Goal: Task Accomplishment & Management: Manage account settings

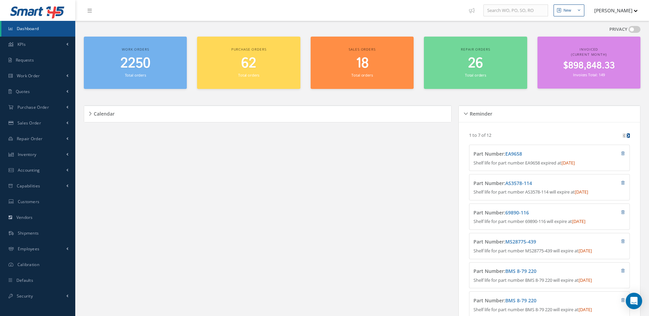
click at [42, 28] on link "Dashboard" at bounding box center [38, 29] width 74 height 16
click at [133, 71] on span "2251" at bounding box center [135, 64] width 28 height 20
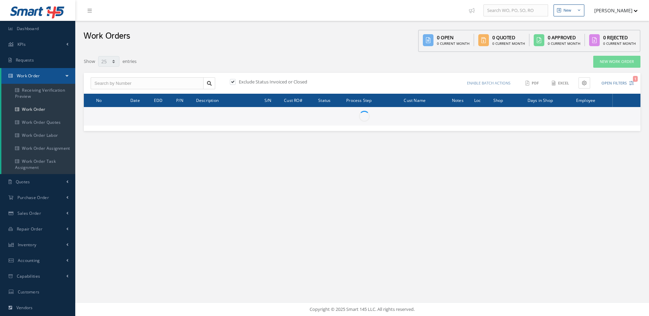
select select "25"
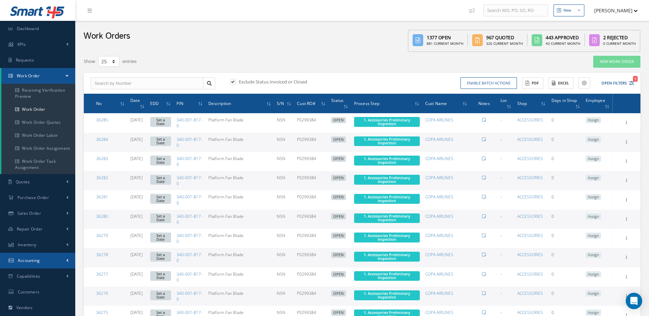
click at [30, 263] on link "Accounting" at bounding box center [37, 261] width 75 height 16
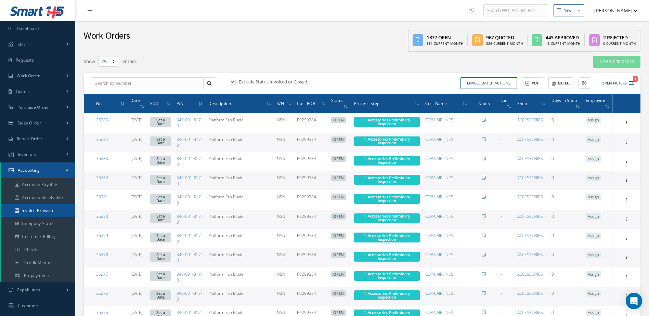
click at [42, 214] on link "Invoice Browser" at bounding box center [38, 210] width 74 height 13
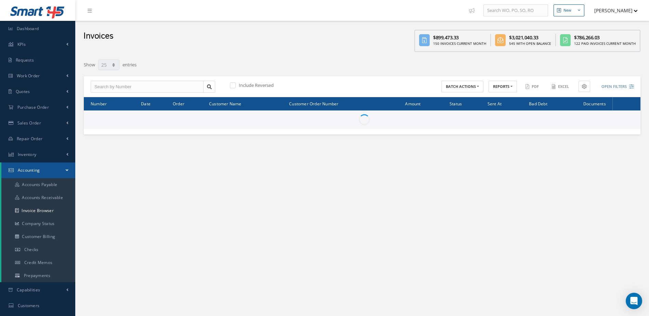
select select "25"
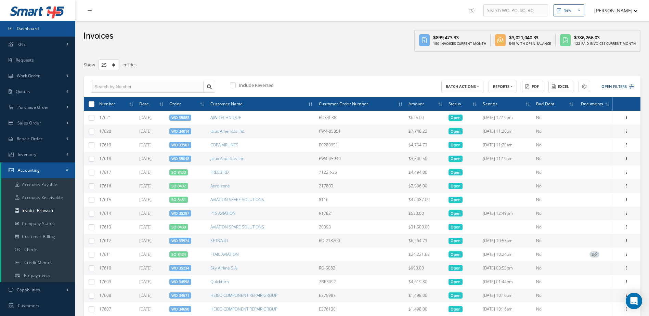
click at [49, 29] on link "Dashboard" at bounding box center [37, 29] width 75 height 16
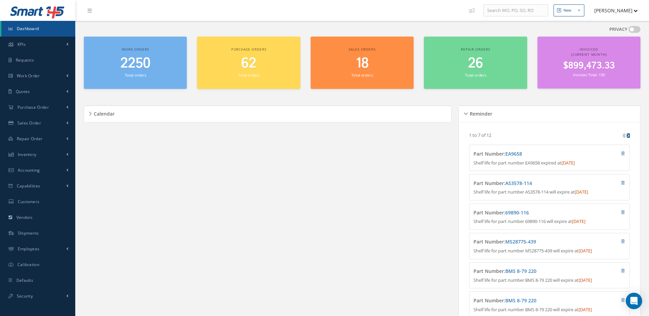
click at [135, 67] on span "2250" at bounding box center [135, 64] width 30 height 20
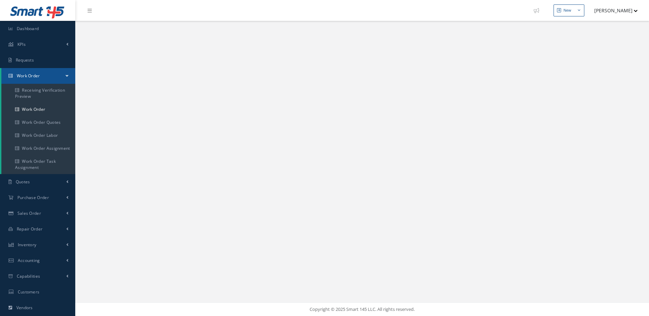
select select "25"
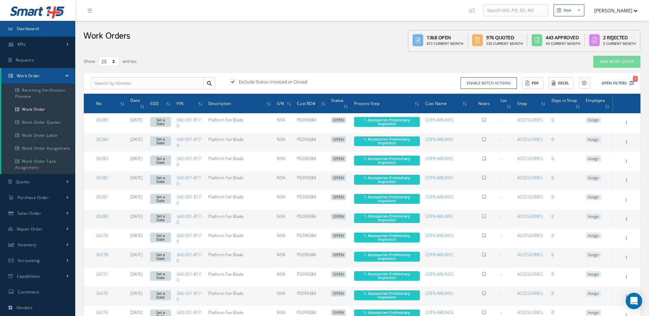
click at [27, 23] on link "Dashboard" at bounding box center [37, 29] width 75 height 16
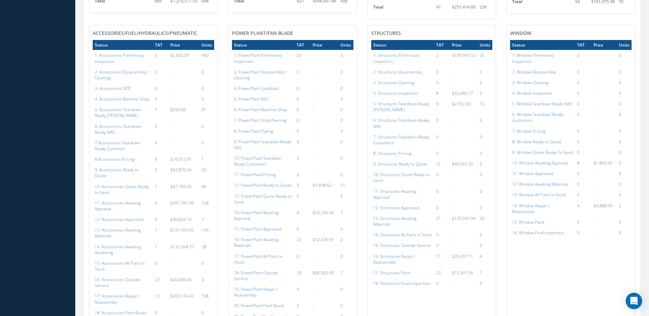
scroll to position [650, 0]
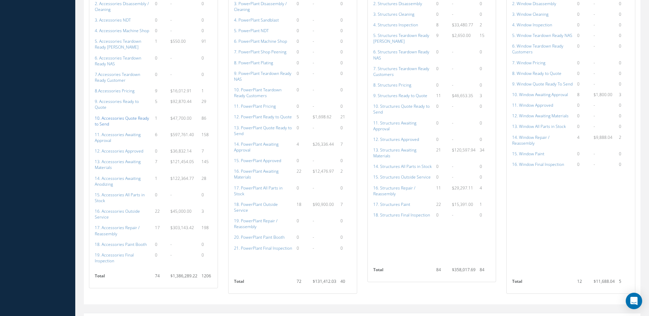
click at [123, 115] on a=110&excludeInternalCustomer=false&excludeInvoicedOrClosed=true&shop_id=14&filtersHidded"] "10. Accessories Quote Ready to Send" at bounding box center [122, 121] width 54 height 12
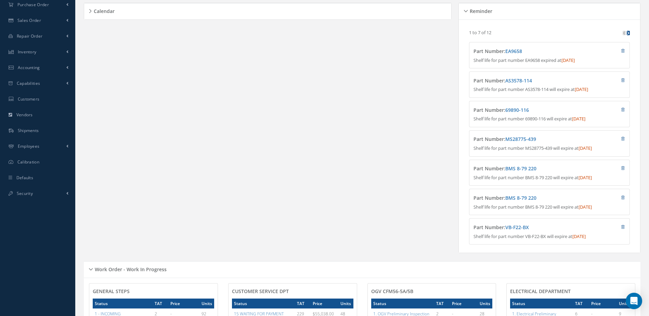
scroll to position [0, 0]
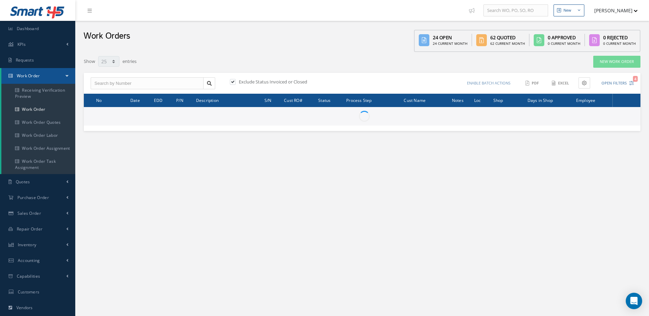
select select "25"
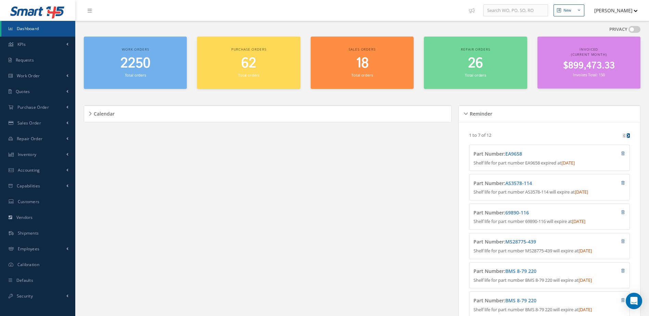
click at [137, 63] on span "2250" at bounding box center [135, 64] width 30 height 20
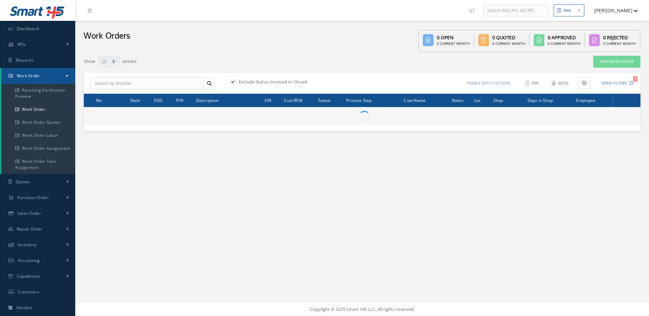
select select "25"
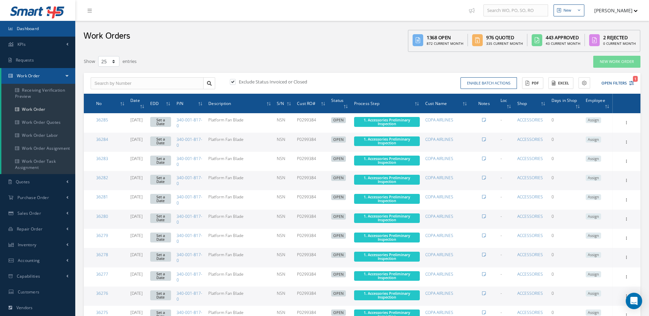
click at [28, 31] on link "Dashboard" at bounding box center [37, 29] width 75 height 16
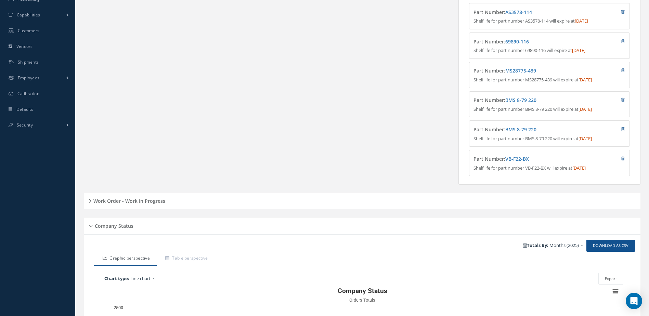
scroll to position [316, 0]
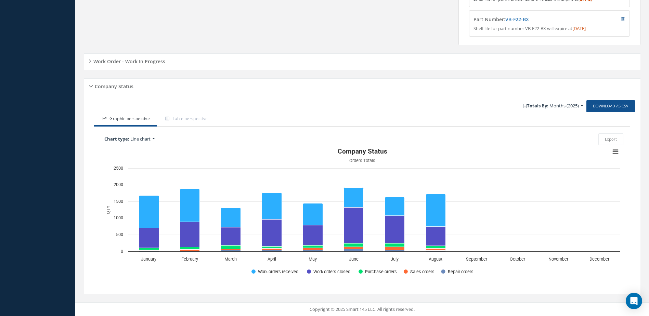
click at [138, 61] on h5 "Work Order - Work In Progress" at bounding box center [128, 60] width 74 height 8
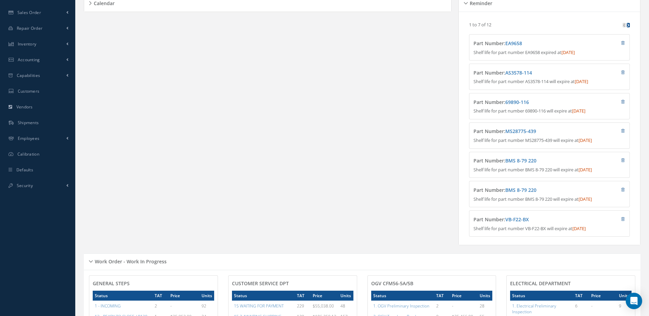
scroll to position [0, 0]
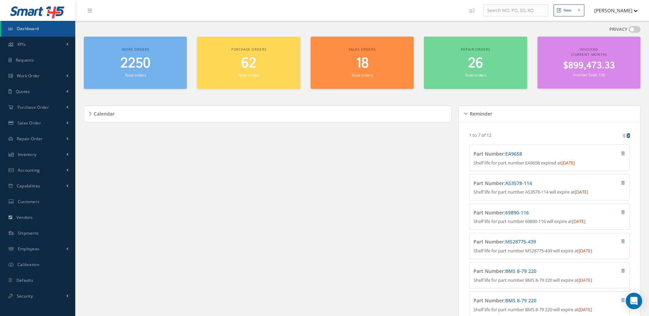
click at [40, 29] on link "Dashboard" at bounding box center [38, 29] width 74 height 16
click at [60, 30] on link "Dashboard" at bounding box center [38, 29] width 74 height 16
click at [39, 167] on link "Accounting" at bounding box center [37, 171] width 75 height 16
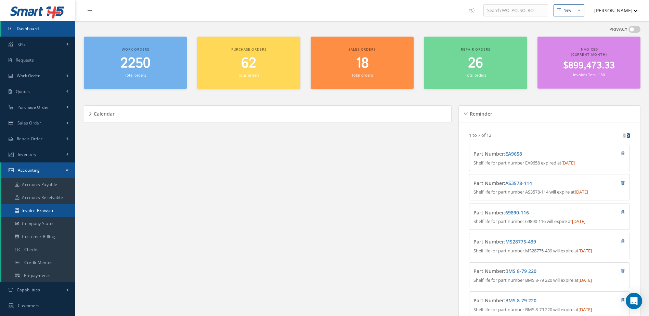
click at [51, 210] on link "Invoice Browser" at bounding box center [38, 210] width 74 height 13
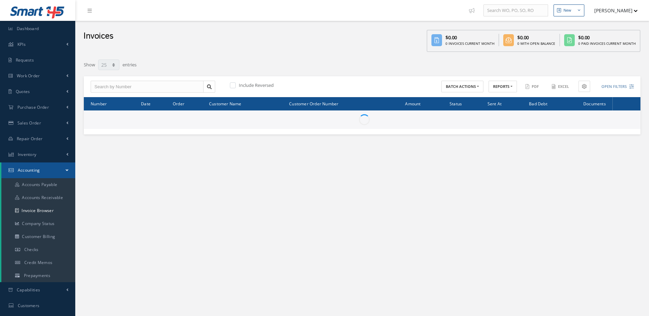
select select "25"
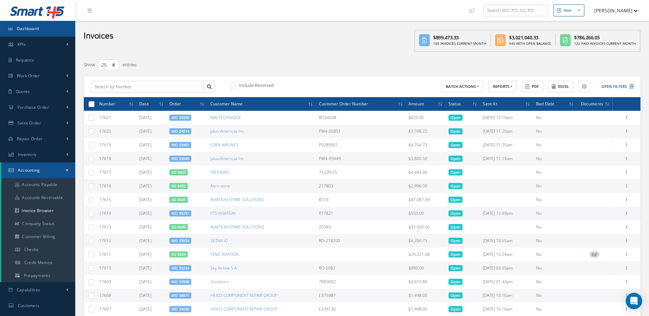
click at [37, 24] on link "Dashboard" at bounding box center [37, 29] width 75 height 16
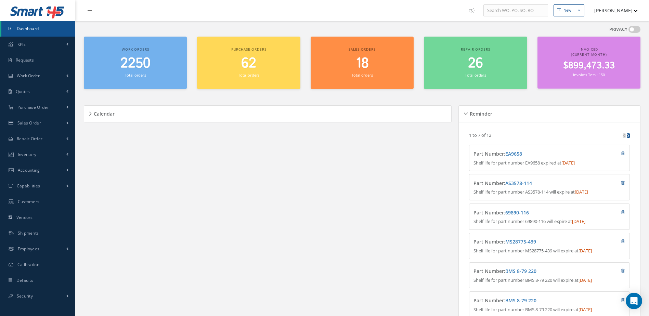
click at [142, 65] on span "2250" at bounding box center [135, 64] width 30 height 20
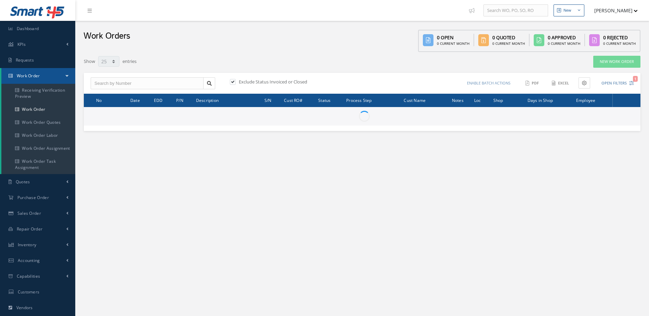
select select "25"
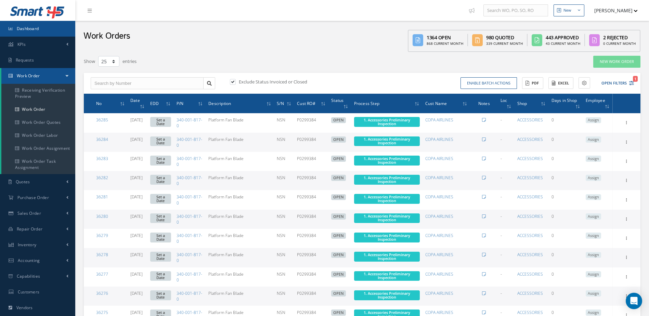
click at [51, 33] on link "Dashboard" at bounding box center [37, 29] width 75 height 16
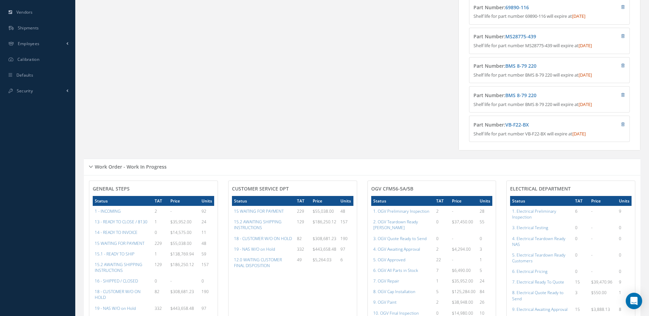
scroll to position [240, 0]
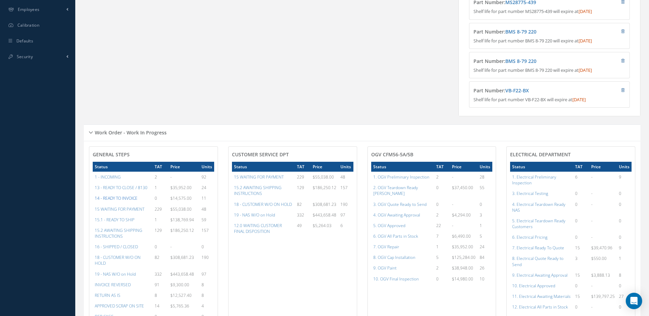
click at [120, 201] on a=21&excludeInternalCustomer=false&excludeInvoicedOrClosed=true&&filtersHidded"] "14 - READY TO INVOICE" at bounding box center [116, 198] width 43 height 6
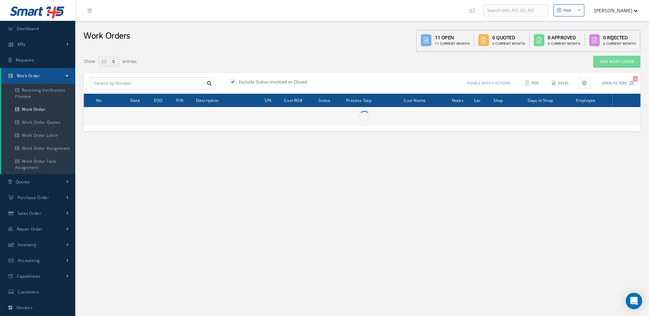
select select "25"
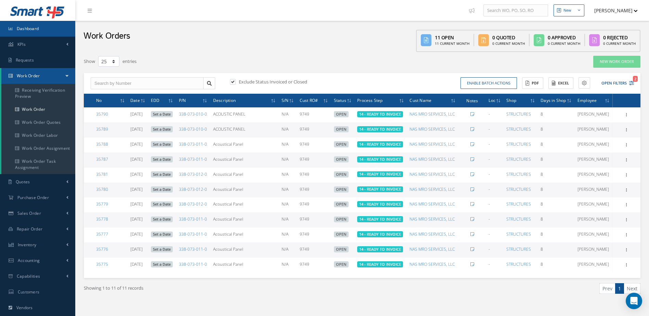
click at [40, 29] on link "Dashboard" at bounding box center [37, 29] width 75 height 16
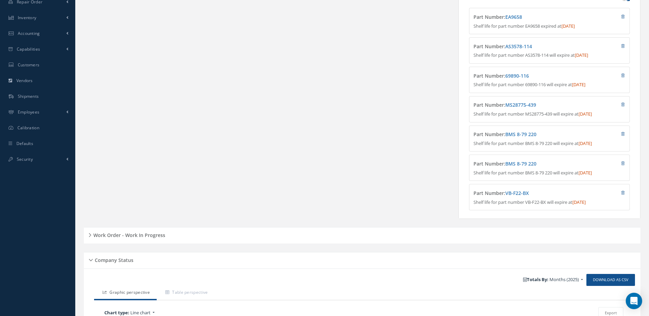
scroll to position [274, 0]
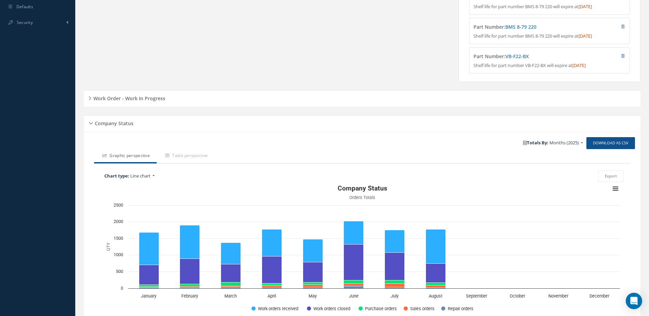
click at [160, 100] on h5 "Work Order - Work In Progress" at bounding box center [128, 97] width 74 height 8
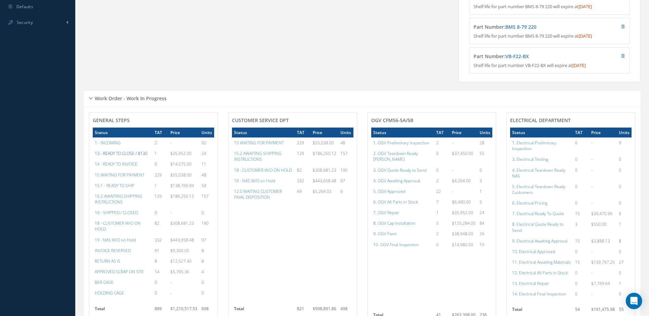
click at [125, 156] on a=20&excludeInternalCustomer=false&excludeInvoicedOrClosed=true&&filtersHidded"] "13 - READY TO CLOSE / 8130" at bounding box center [121, 154] width 53 height 6
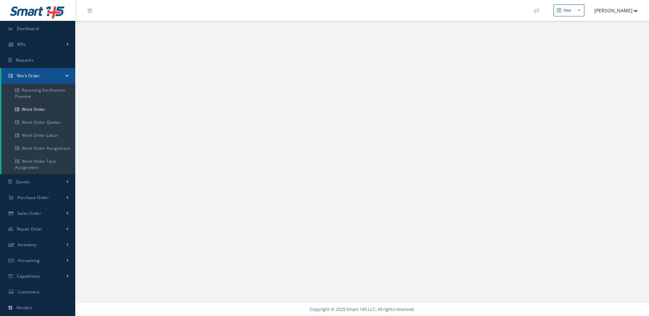
select select "25"
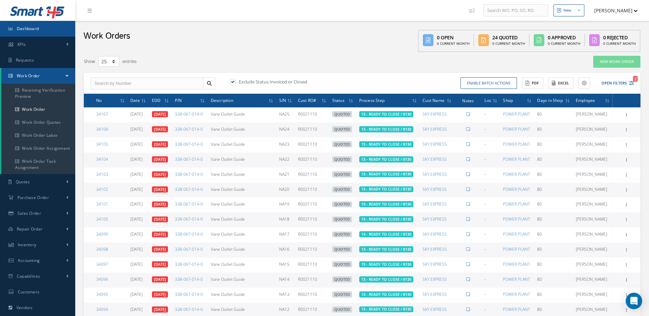
drag, startPoint x: 36, startPoint y: 29, endPoint x: 42, endPoint y: 28, distance: 5.9
click at [36, 29] on span "Dashboard" at bounding box center [28, 29] width 22 height 6
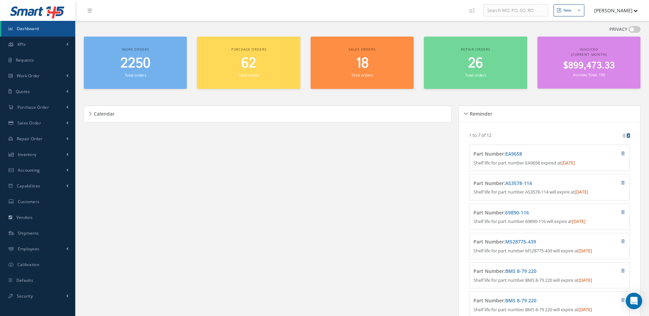
click at [35, 27] on span "Dashboard" at bounding box center [28, 29] width 22 height 6
click at [31, 170] on span "Accounting" at bounding box center [29, 170] width 22 height 6
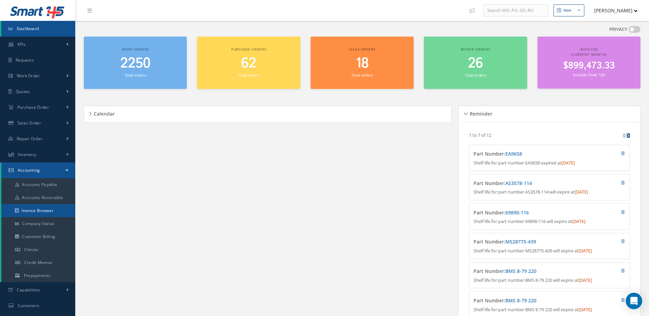
click at [30, 211] on link "Invoice Browser" at bounding box center [38, 210] width 74 height 13
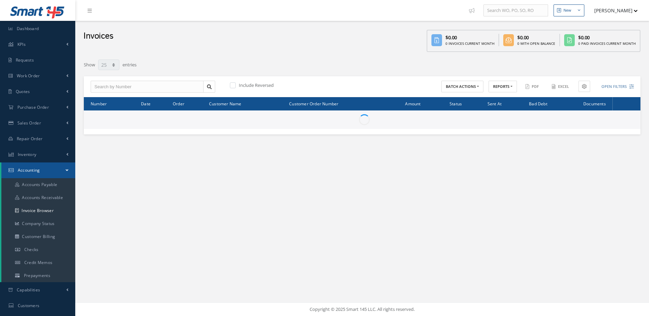
select select "25"
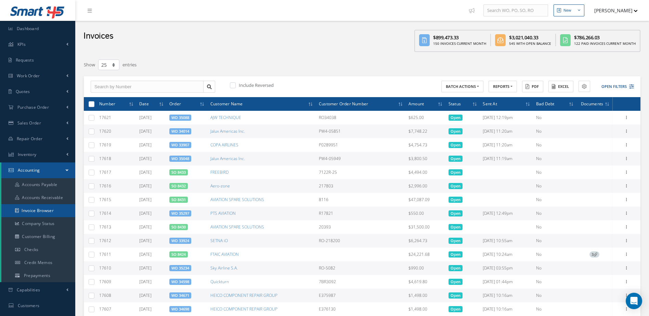
click at [37, 207] on link "Invoice Browser" at bounding box center [38, 210] width 74 height 13
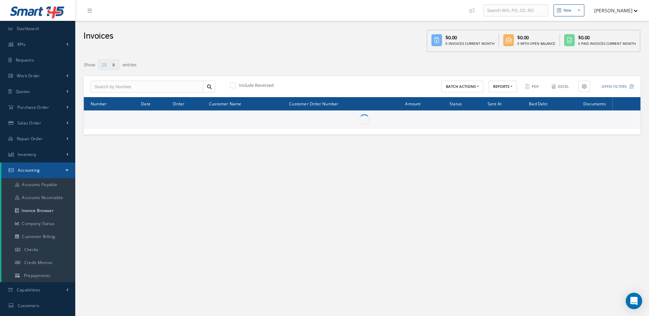
select select "25"
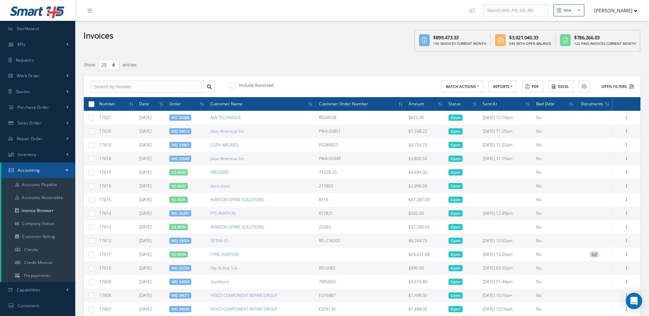
click at [615, 86] on button "Open Filters" at bounding box center [614, 86] width 39 height 11
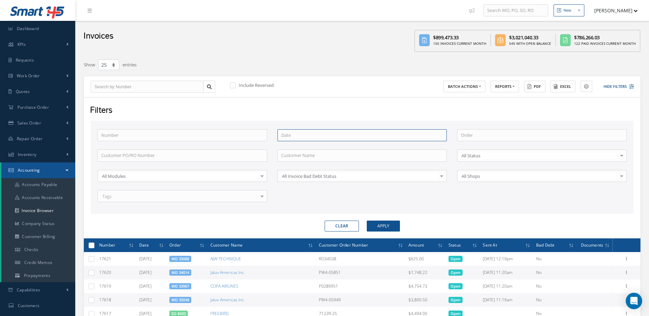
click at [312, 137] on input at bounding box center [362, 135] width 170 height 12
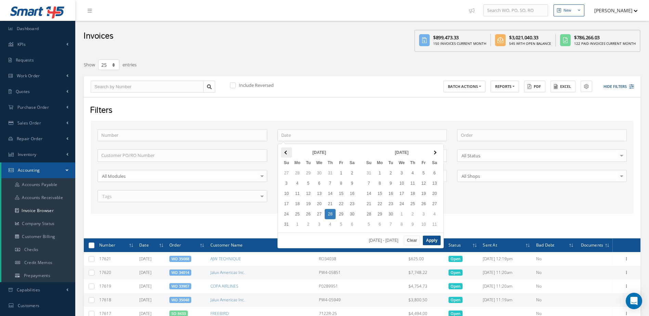
click at [284, 153] on th at bounding box center [286, 152] width 11 height 10
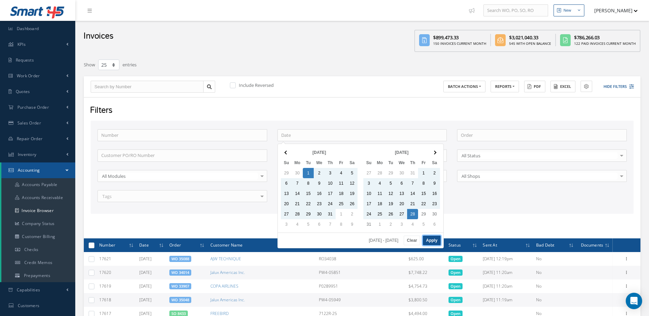
click at [432, 242] on button "Apply" at bounding box center [431, 241] width 17 height 10
type input "07/01/2025 - 08/28/2025"
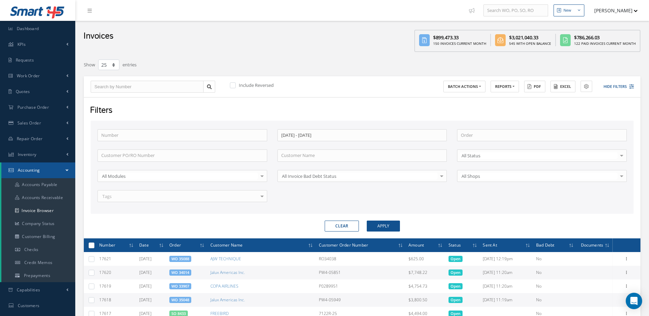
click at [262, 197] on div at bounding box center [262, 196] width 10 height 11
click at [388, 230] on button "Apply" at bounding box center [383, 226] width 33 height 11
click at [566, 87] on button "Excel" at bounding box center [563, 87] width 25 height 12
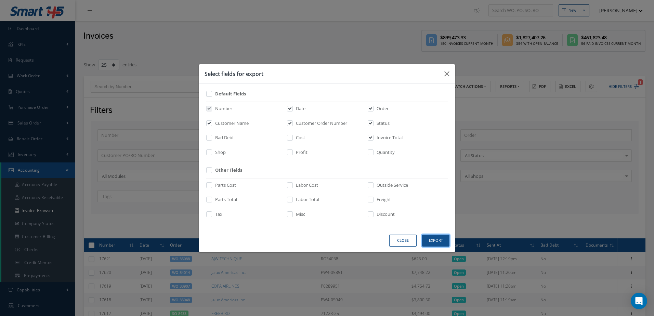
click at [0, 0] on button "Export" at bounding box center [0, 0] width 0 height 0
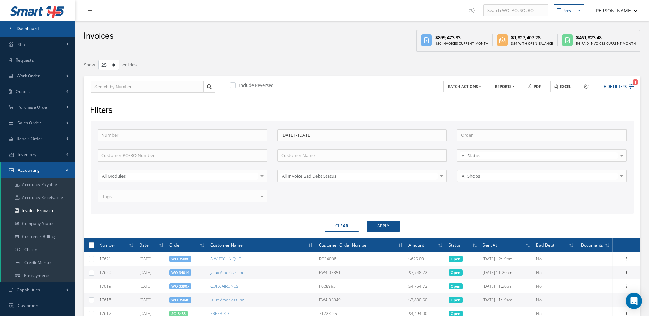
click at [37, 34] on link "Dashboard" at bounding box center [37, 29] width 75 height 16
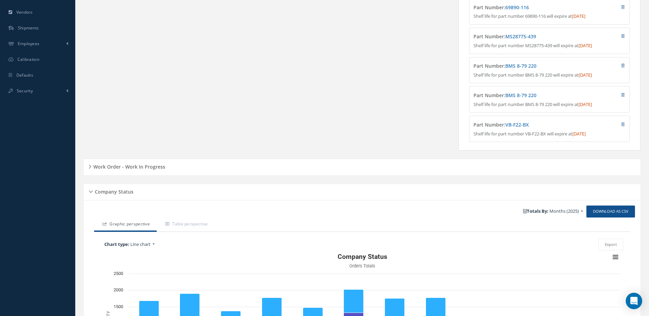
scroll to position [316, 0]
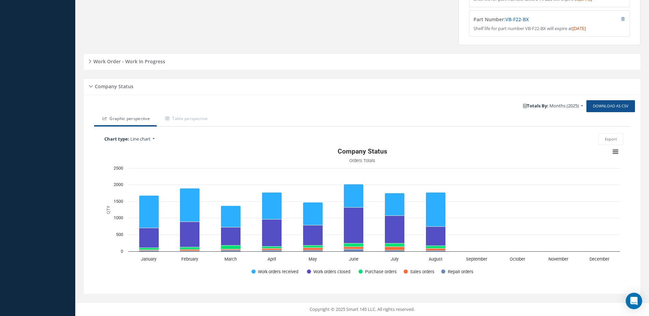
click at [159, 58] on h5 "Work Order - Work In Progress" at bounding box center [128, 60] width 74 height 8
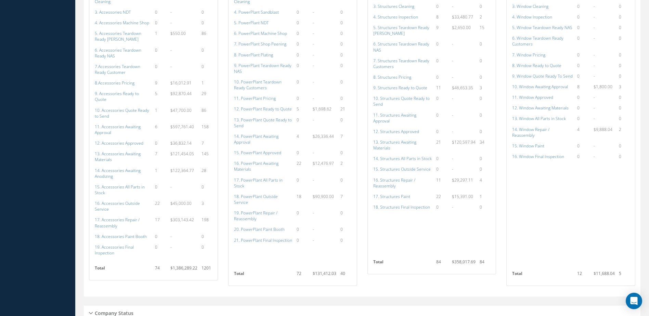
scroll to position [692, 0]
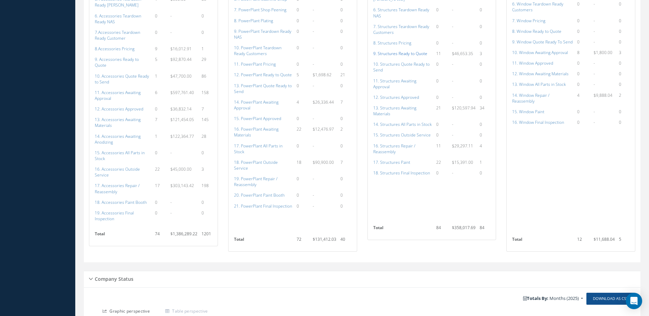
click at [402, 52] on a=149&excludeInternalCustomer=false&excludeInvoicedOrClosed=true&shop_id=3&filtersHidded"] "9. Structures Ready to Quote" at bounding box center [400, 54] width 54 height 6
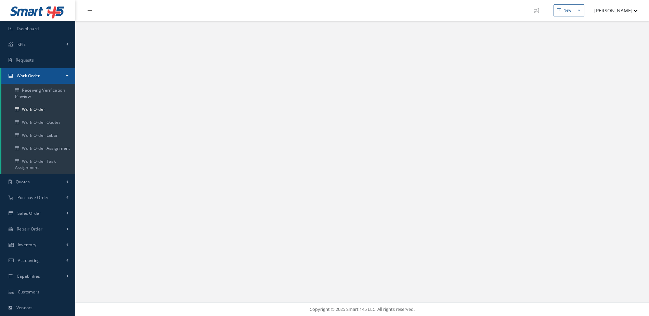
select select "25"
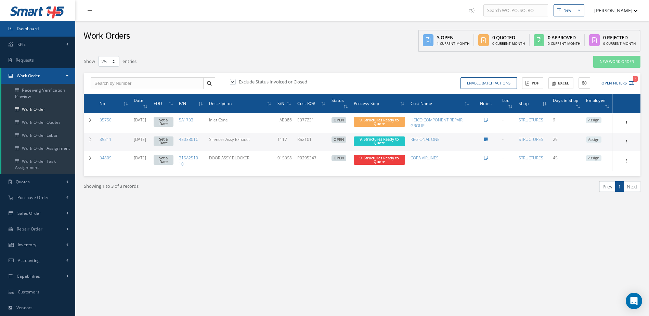
click at [52, 28] on link "Dashboard" at bounding box center [37, 29] width 75 height 16
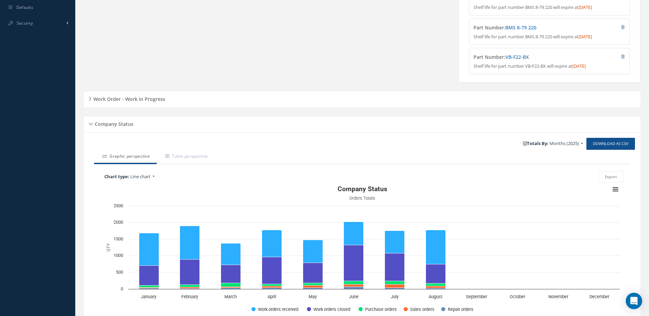
scroll to position [316, 0]
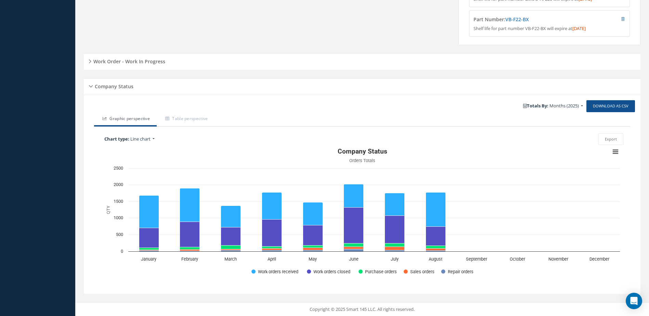
click at [129, 59] on h5 "Work Order - Work In Progress" at bounding box center [128, 60] width 74 height 8
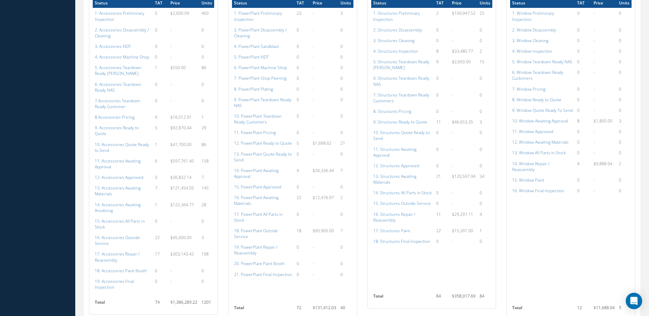
scroll to position [726, 0]
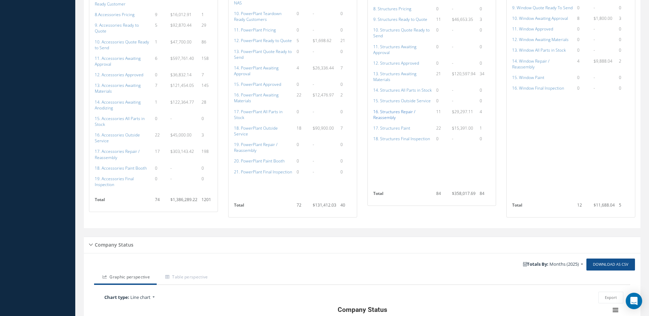
click at [402, 113] on a=156&excludeInternalCustomer=false&excludeInvoicedOrClosed=true&shop_id=3&filtersHidded"] "16. Structures Repair / Reassembly" at bounding box center [394, 115] width 42 height 12
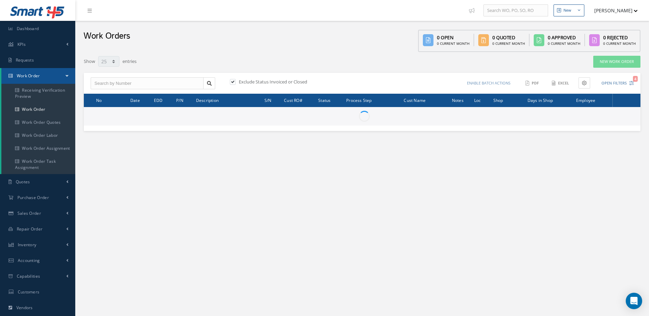
select select "25"
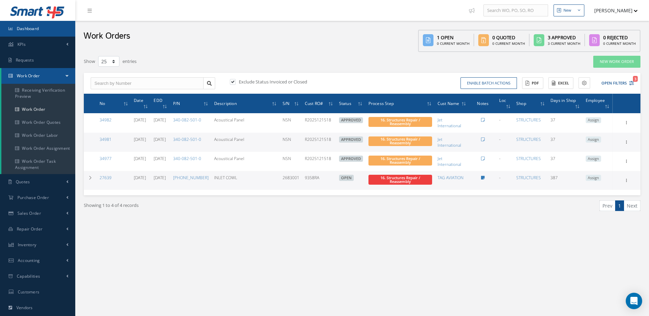
click at [41, 31] on link "Dashboard" at bounding box center [37, 29] width 75 height 16
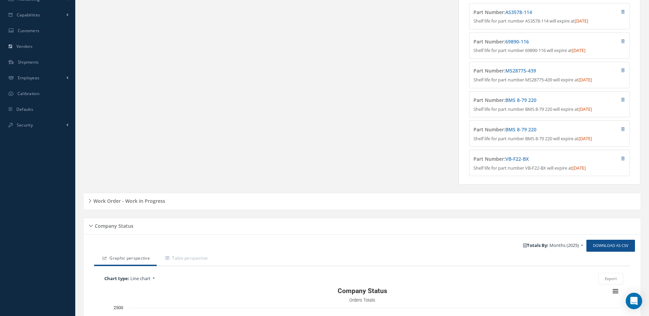
scroll to position [308, 0]
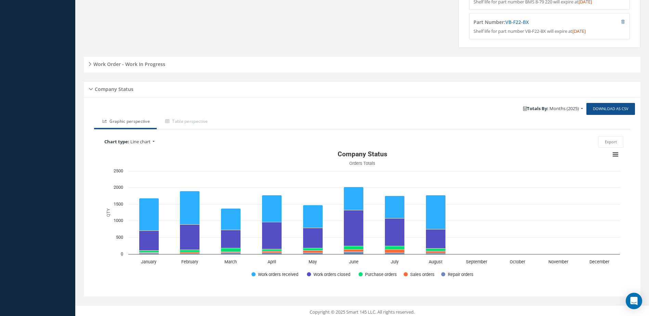
click at [151, 65] on h5 "Work Order - Work In Progress" at bounding box center [128, 63] width 74 height 8
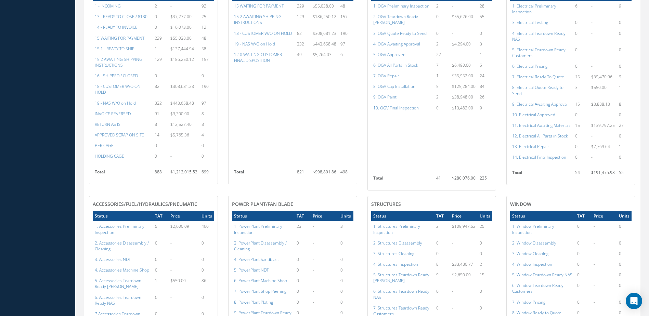
scroll to position [582, 0]
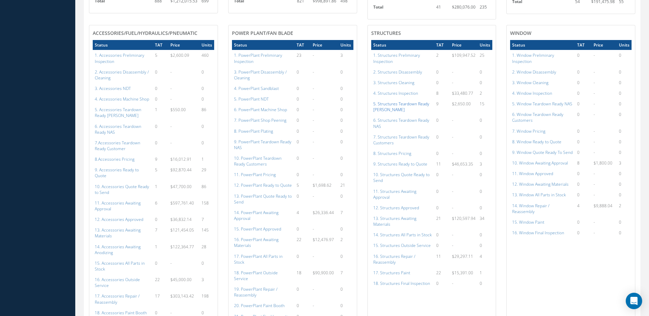
click at [397, 105] on a=145&excludeInternalCustomer=false&excludeInvoicedOrClosed=true&shop_id=3&filtersHidded"] "5. Structures Teardown Ready [PERSON_NAME]" at bounding box center [401, 107] width 56 height 12
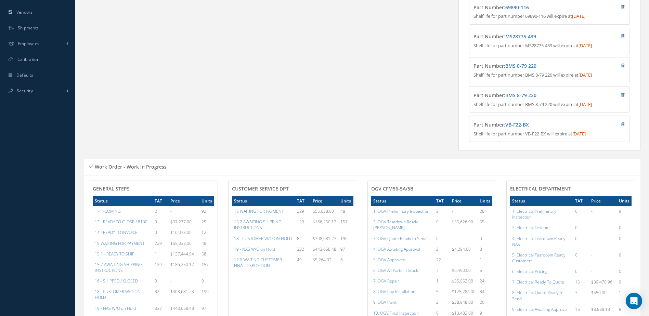
scroll to position [0, 0]
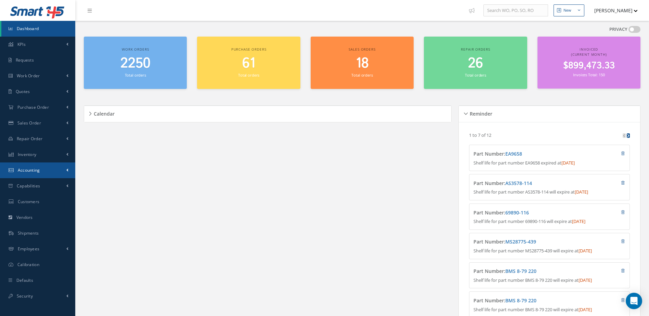
click at [49, 173] on link "Accounting" at bounding box center [37, 171] width 75 height 16
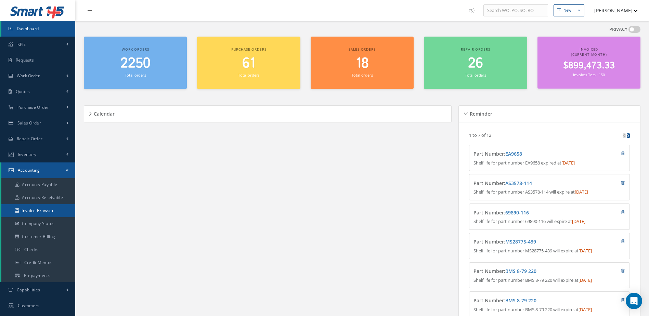
click at [35, 209] on link "Invoice Browser" at bounding box center [38, 210] width 74 height 13
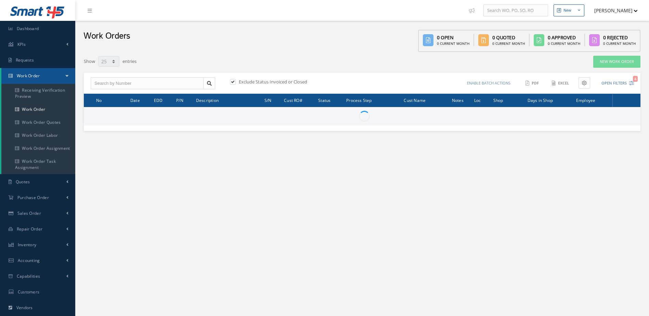
select select "25"
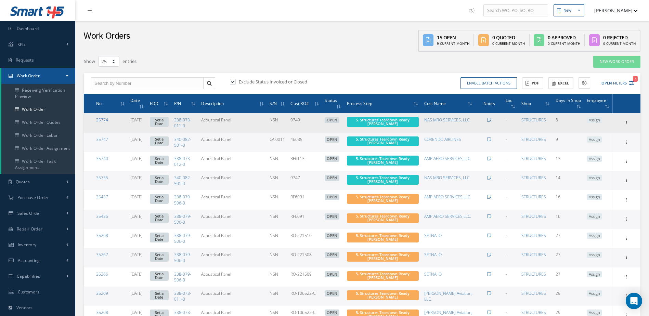
click at [100, 119] on link "35774" at bounding box center [102, 120] width 12 height 6
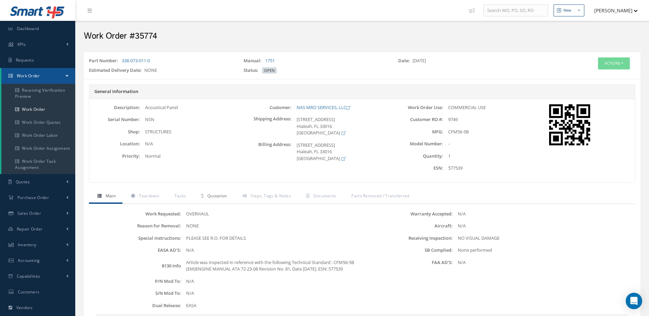
drag, startPoint x: 218, startPoint y: 196, endPoint x: 295, endPoint y: 232, distance: 85.0
click at [218, 196] on span "Quotation" at bounding box center [217, 196] width 20 height 6
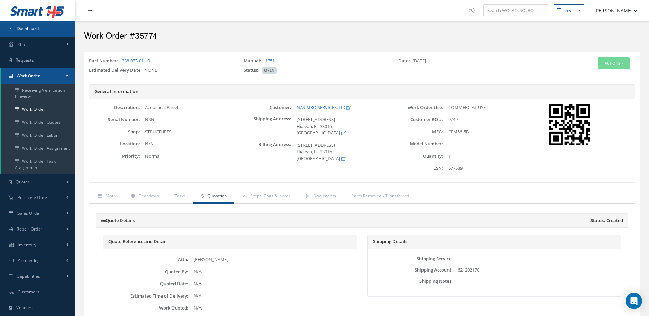
click at [27, 31] on span "Dashboard" at bounding box center [28, 29] width 22 height 6
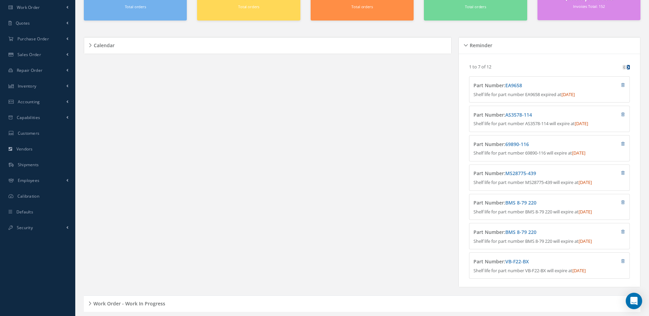
scroll to position [205, 0]
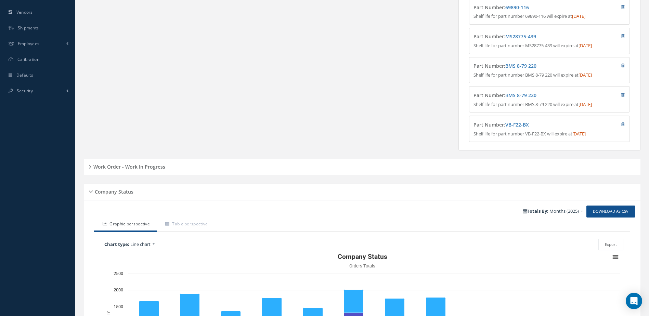
click at [133, 169] on h5 "Work Order - Work In Progress" at bounding box center [128, 166] width 74 height 8
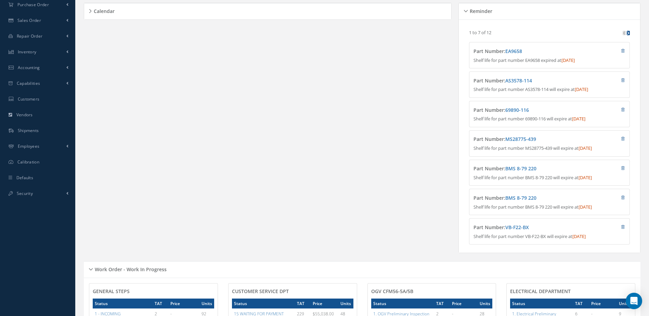
scroll to position [0, 0]
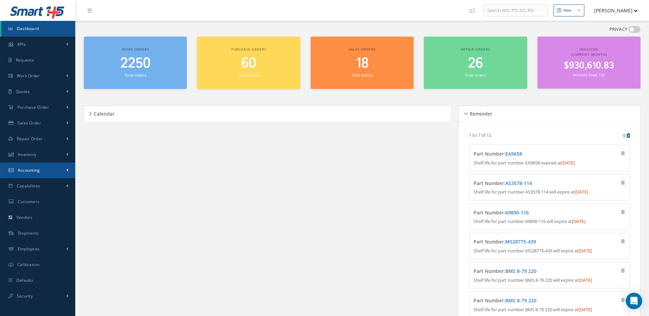
click at [29, 176] on link "Accounting" at bounding box center [37, 171] width 75 height 16
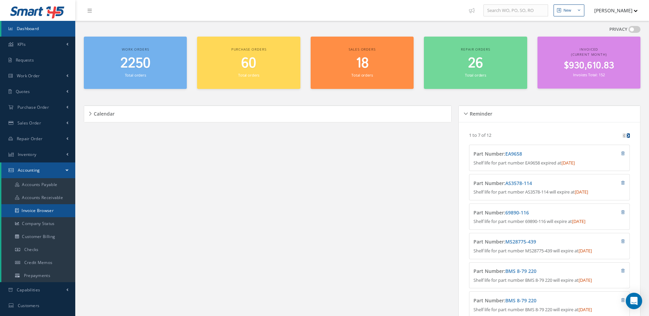
click at [49, 211] on link "Invoice Browser" at bounding box center [38, 210] width 74 height 13
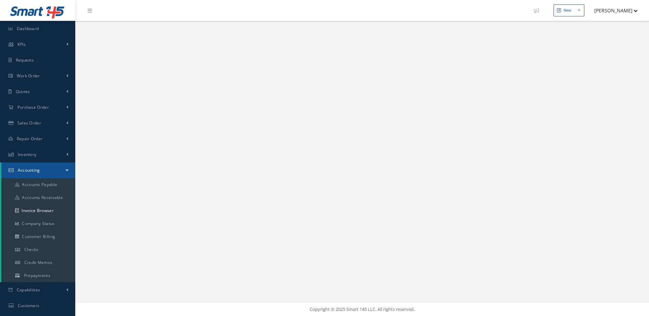
select select "25"
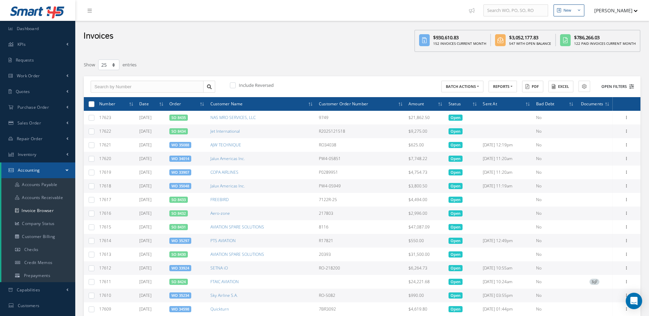
drag, startPoint x: 619, startPoint y: 84, endPoint x: 608, endPoint y: 84, distance: 11.0
click at [619, 84] on button "Open Filters" at bounding box center [614, 86] width 39 height 11
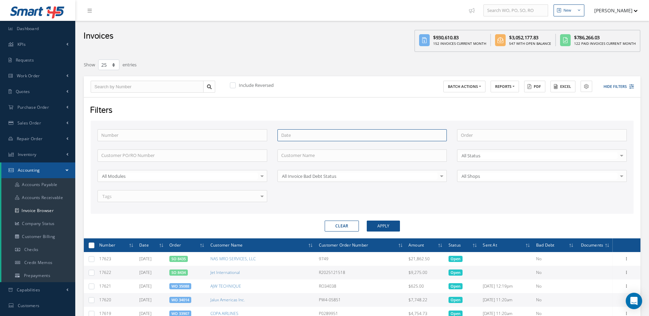
click at [298, 137] on input at bounding box center [362, 135] width 170 height 12
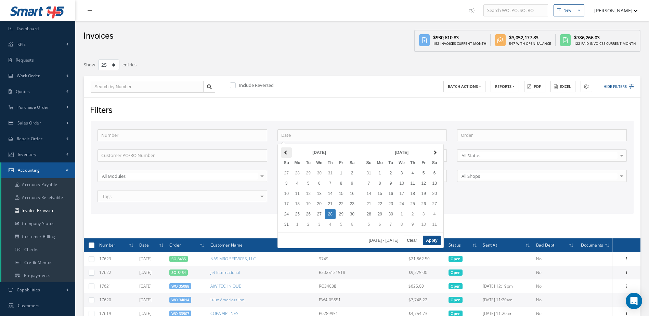
click at [288, 154] on th at bounding box center [286, 152] width 11 height 10
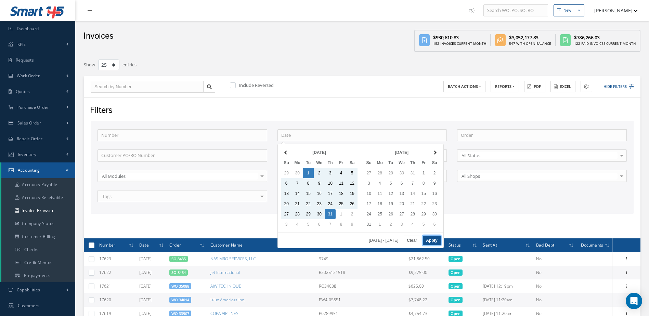
click at [431, 242] on button "Apply" at bounding box center [431, 241] width 17 height 10
type input "07/01/2025 - 07/31/2025"
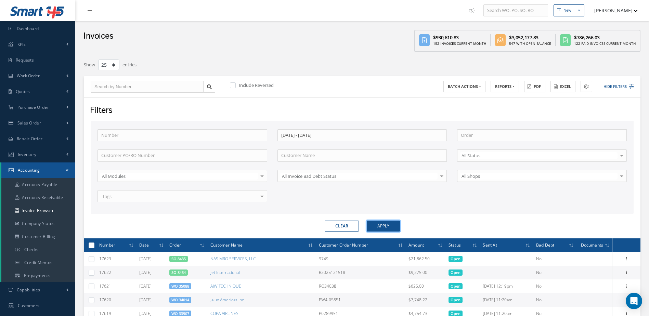
click at [390, 226] on button "Apply" at bounding box center [383, 226] width 33 height 11
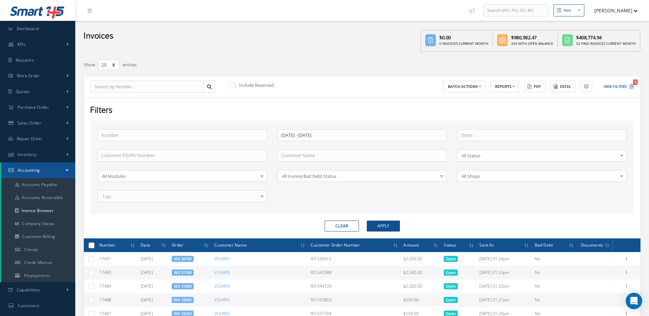
click at [264, 198] on div at bounding box center [262, 196] width 10 height 11
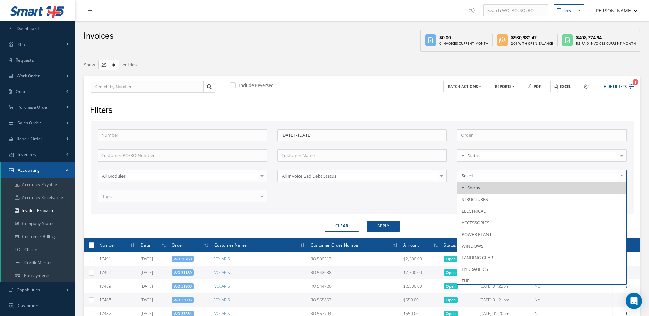
click at [289, 212] on div "Number 07/01/2025 - 07/31/2025 Order Customer PO/RO Number Customer Name All St…" at bounding box center [362, 167] width 543 height 93
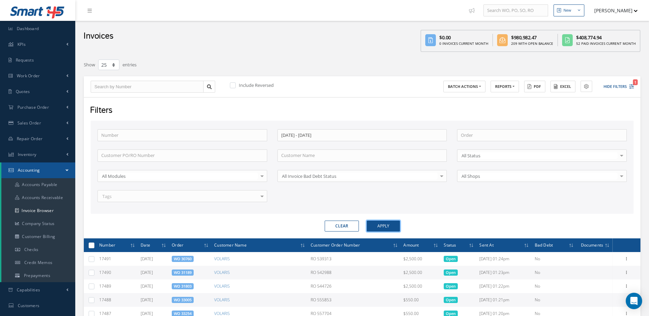
click at [385, 224] on button "Apply" at bounding box center [383, 226] width 33 height 11
click at [567, 87] on button "Excel" at bounding box center [563, 87] width 25 height 12
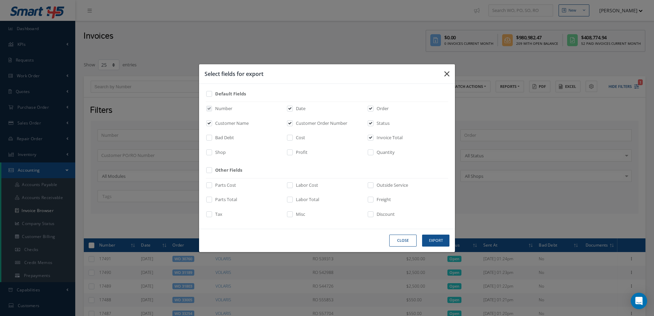
click at [0, 0] on icon "button" at bounding box center [0, 0] width 0 height 0
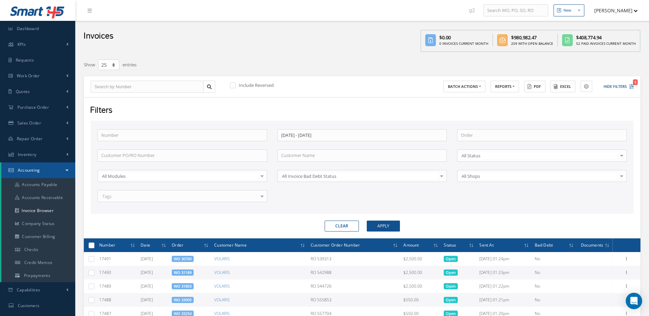
scroll to position [103, 0]
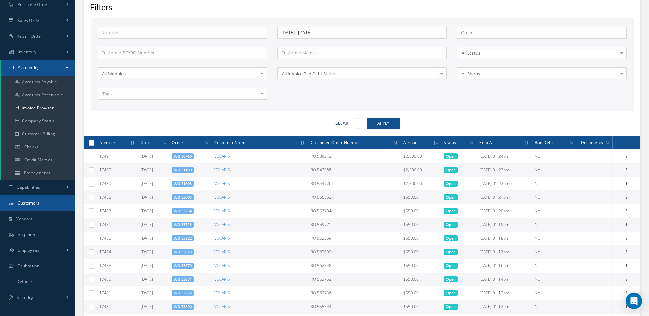
click at [42, 201] on link "Customers" at bounding box center [37, 203] width 75 height 16
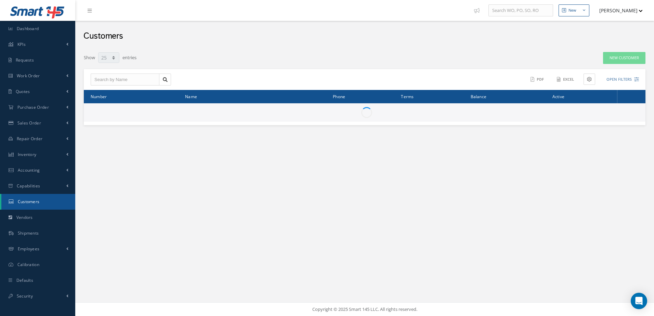
select select "25"
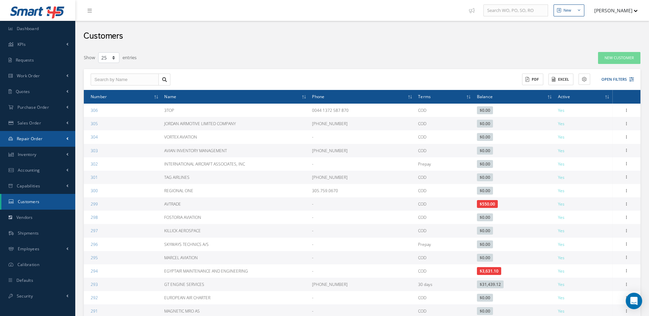
click at [35, 139] on span "Repair Order" at bounding box center [30, 139] width 26 height 6
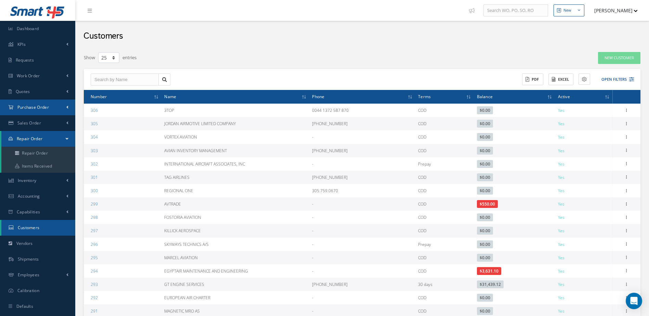
click at [40, 107] on span "Purchase Order" at bounding box center [32, 107] width 31 height 6
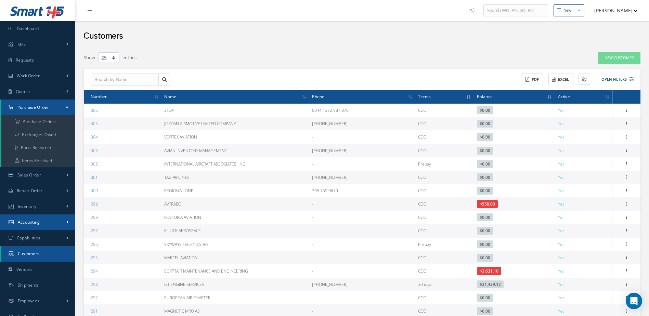
click at [28, 222] on span "Accounting" at bounding box center [29, 222] width 22 height 6
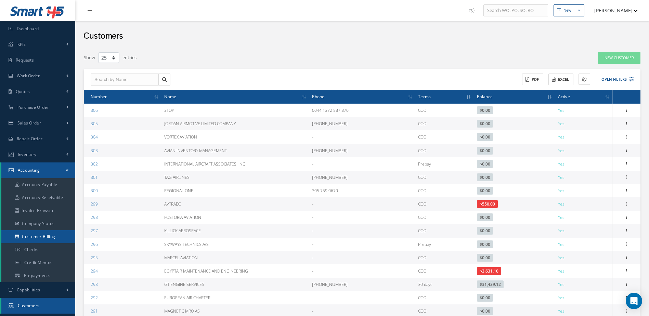
click at [57, 236] on link "Customer Billing" at bounding box center [38, 236] width 74 height 13
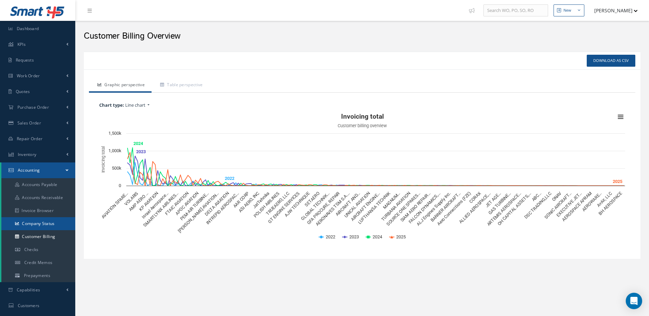
click at [45, 224] on link "Company Status" at bounding box center [38, 223] width 74 height 13
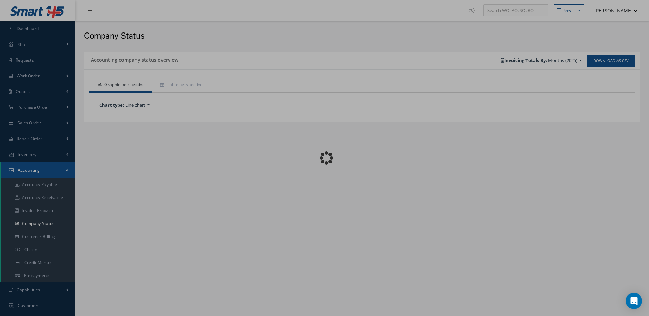
click at [325, 158] on div "Loading…" at bounding box center [325, 158] width 0 height 0
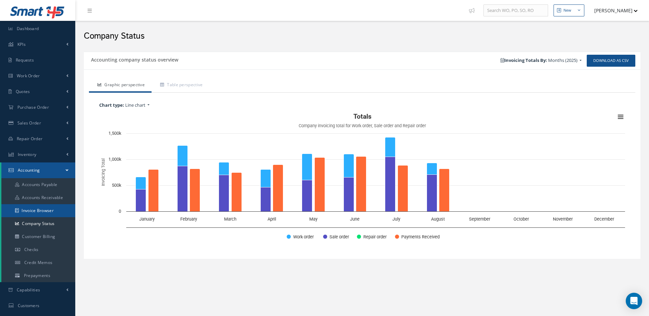
click at [46, 207] on link "Invoice Browser" at bounding box center [38, 210] width 74 height 13
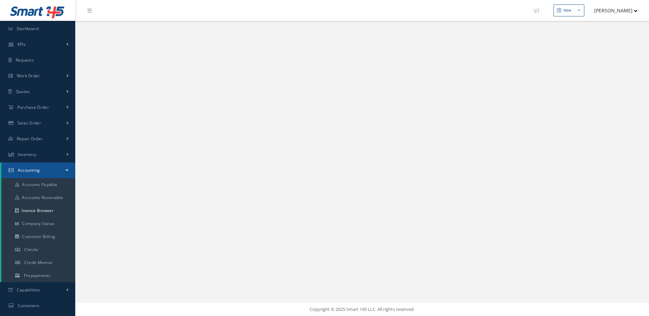
select select "25"
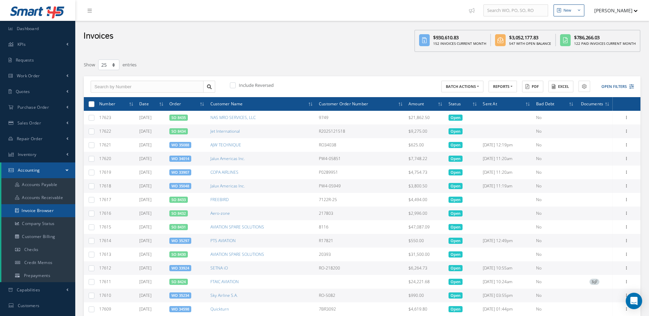
click at [46, 215] on link "Invoice Browser" at bounding box center [38, 210] width 74 height 13
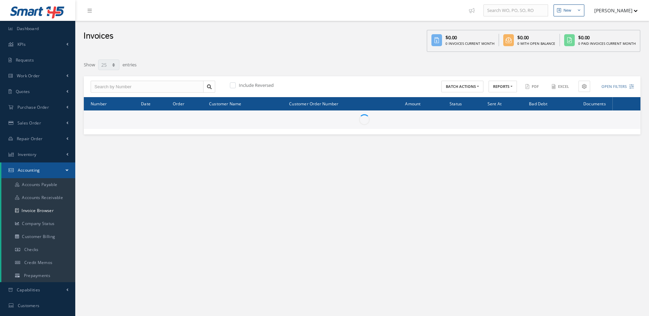
select select "25"
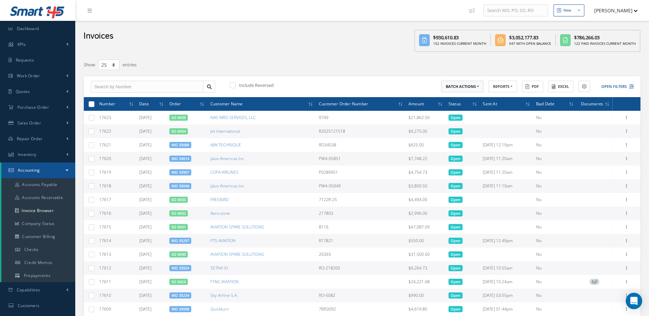
click at [477, 87] on button "BATCH ACTIONS" at bounding box center [462, 87] width 42 height 12
click at [503, 89] on button "REPORTS" at bounding box center [503, 87] width 28 height 12
click at [507, 160] on link "Invoices by Customer Representative" at bounding box center [516, 160] width 55 height 15
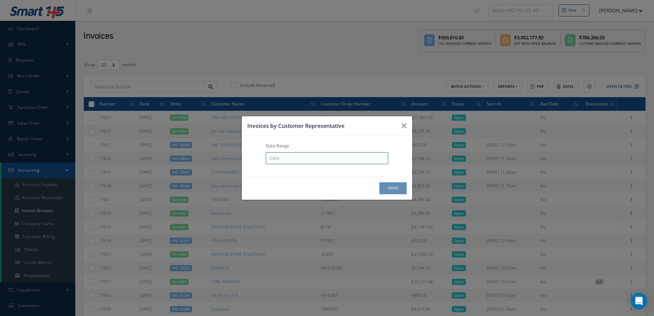
click at [0, 0] on input at bounding box center [0, 0] width 0 height 0
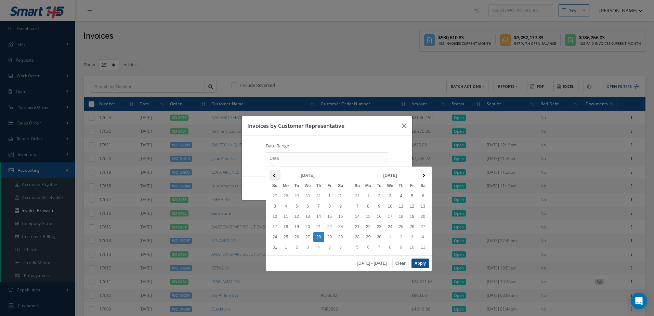
click at [274, 177] on th at bounding box center [275, 175] width 11 height 10
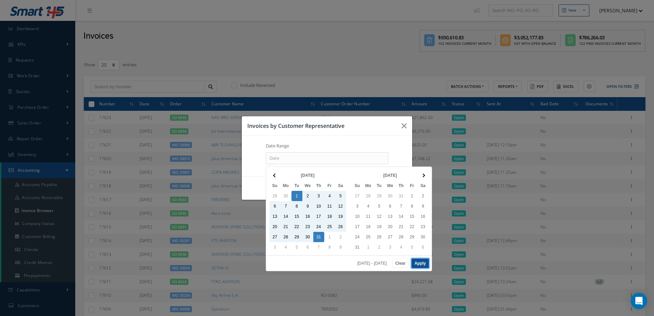
click at [424, 263] on button "Apply" at bounding box center [420, 264] width 17 height 10
type input "[DATE] - [DATE]"
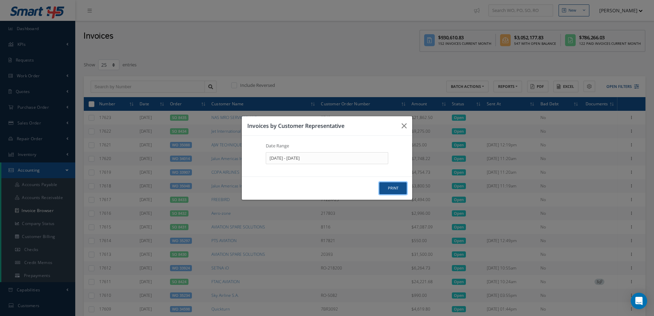
click at [0, 0] on button "print" at bounding box center [0, 0] width 0 height 0
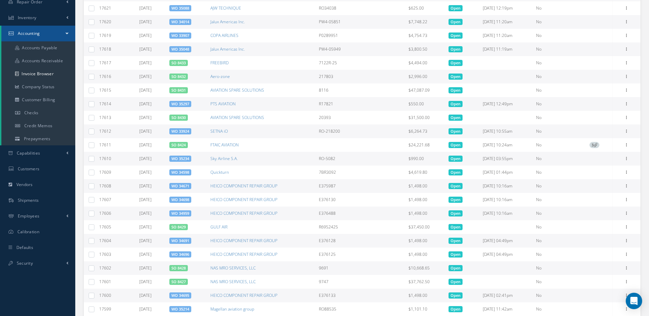
scroll to position [103, 0]
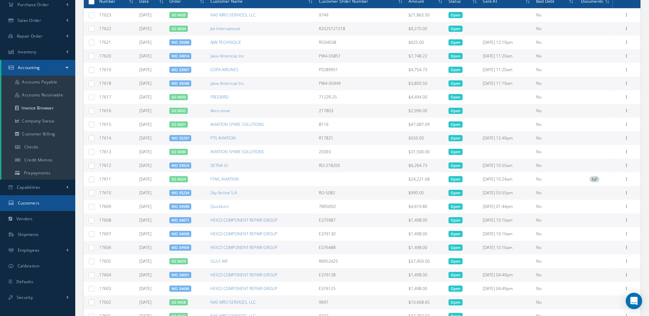
click at [24, 201] on span "Customers" at bounding box center [29, 203] width 22 height 6
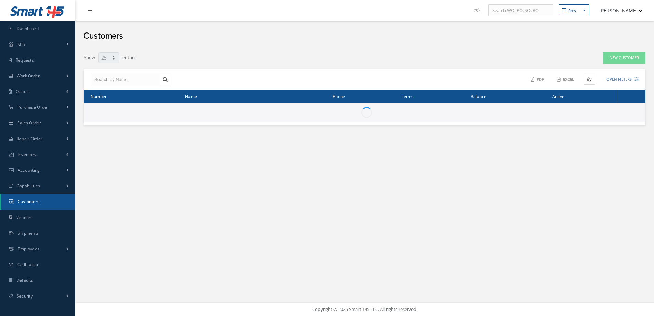
select select "25"
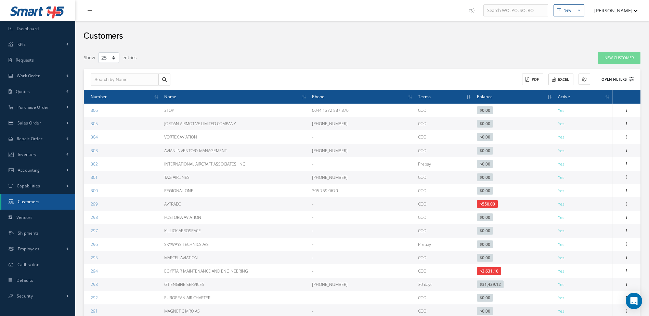
click at [607, 80] on button "Open Filters" at bounding box center [614, 79] width 39 height 11
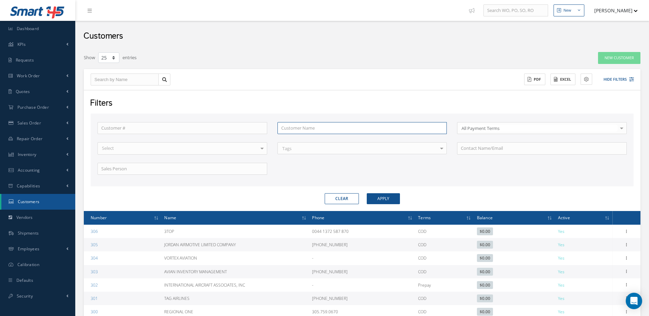
click at [339, 130] on input "text" at bounding box center [362, 128] width 170 height 12
type input "f"
type input "ft"
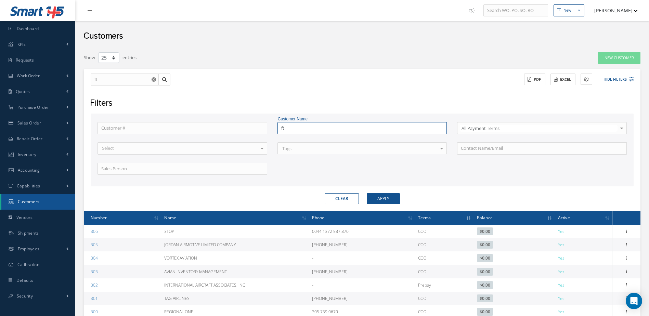
type input "fta"
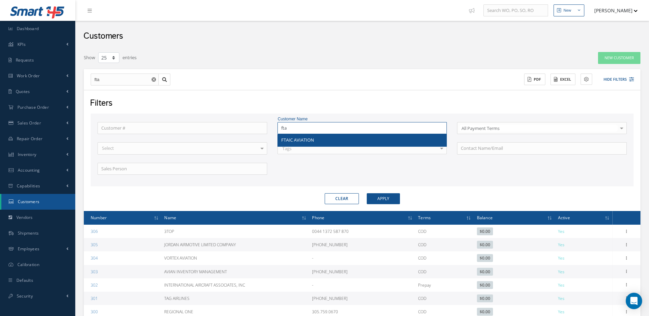
type input "fta"
click at [339, 139] on div "FTAIC AVIATION" at bounding box center [362, 140] width 162 height 7
type input "FTAIC AVIATION"
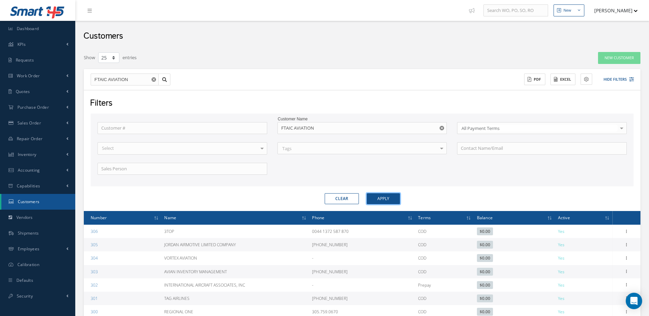
click at [381, 195] on button "Apply" at bounding box center [383, 198] width 33 height 11
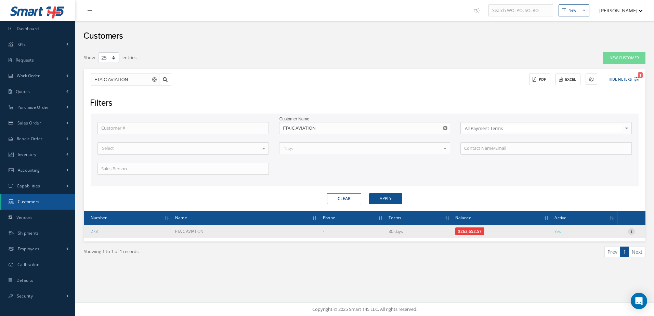
click at [630, 232] on icon at bounding box center [631, 230] width 7 height 5
click at [590, 242] on link "Edit" at bounding box center [600, 244] width 54 height 9
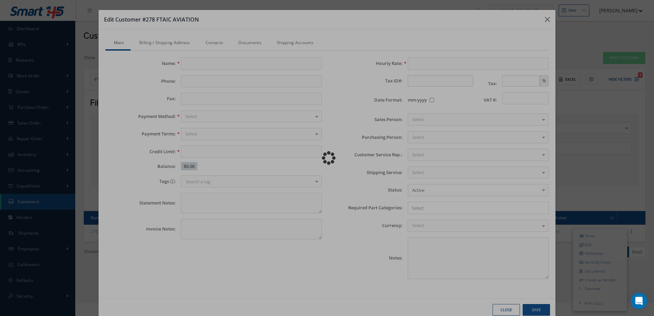
type input "FTAIC AVIATION"
type input "100000.00"
type input "100.00"
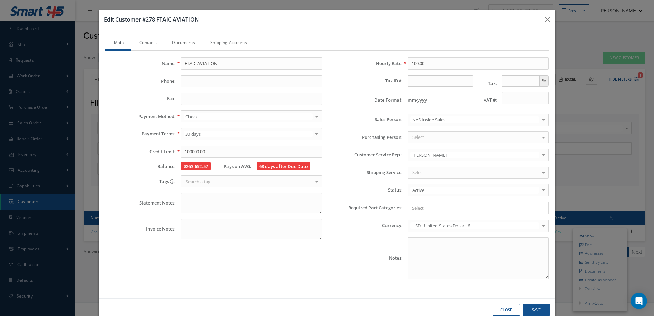
click at [540, 154] on div at bounding box center [544, 154] width 10 height 11
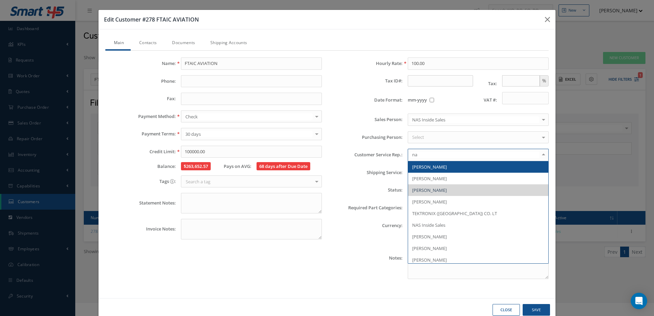
type input "nas"
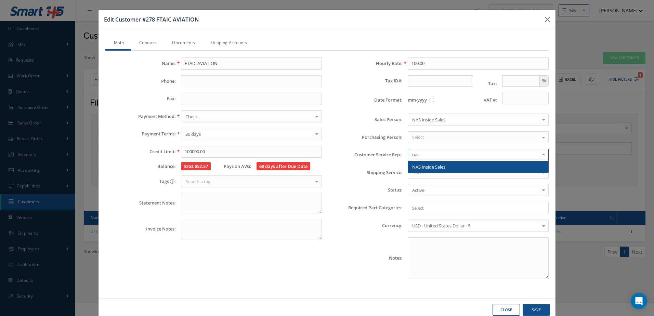
click at [435, 166] on span "NAS Inside Sales" at bounding box center [428, 167] width 33 height 6
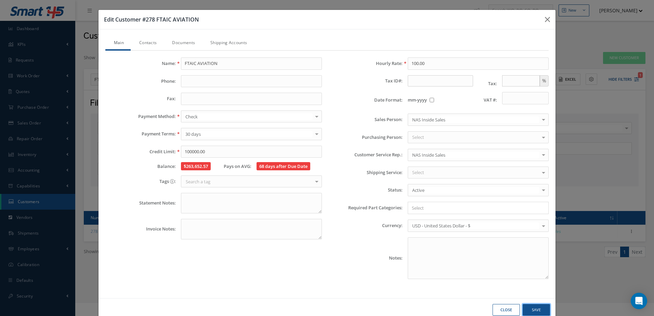
click at [0, 0] on button "Save" at bounding box center [0, 0] width 0 height 0
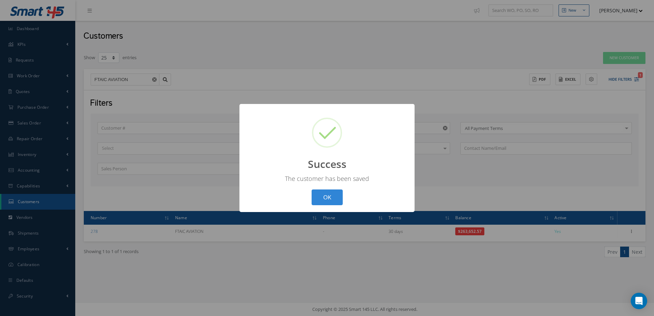
click at [321, 210] on div "? ! i Success × The customer has been saved OK Cancel" at bounding box center [327, 158] width 175 height 108
click at [331, 206] on div "? ! i Success × The customer has been saved OK Cancel" at bounding box center [327, 158] width 175 height 108
click at [329, 203] on button "OK" at bounding box center [327, 198] width 31 height 16
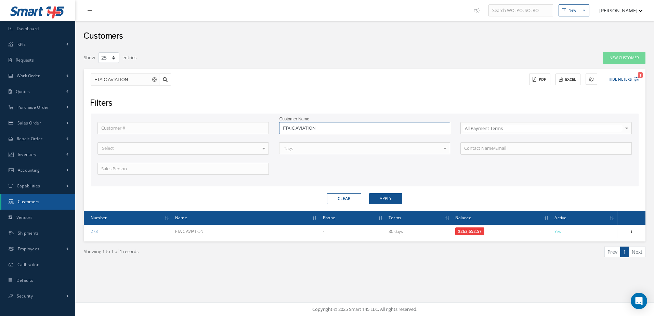
click at [341, 130] on input "FTAIC AVIATION" at bounding box center [364, 128] width 171 height 12
type input "FTAIC AVIATIO"
type input "FTAIC AVIATI"
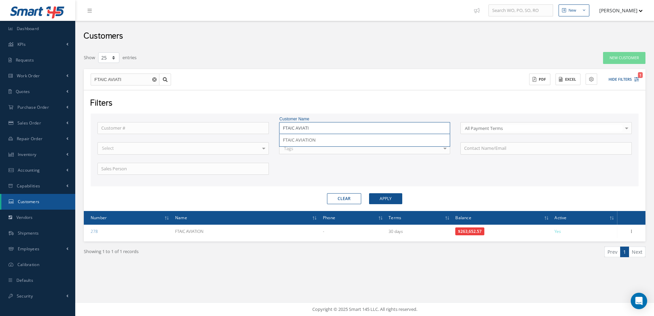
type input "FTAIC AVIAT"
type input "FTAIC AVIA"
type input "FTAIC AVI"
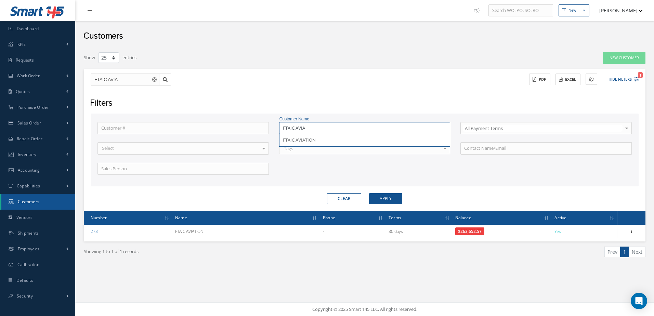
type input "FTAIC AVI"
type input "FTAIC AV"
type input "FTAIC A"
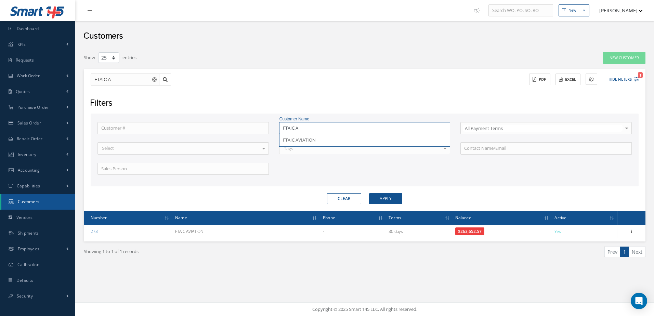
type input "FTAIC"
type input "FTAI"
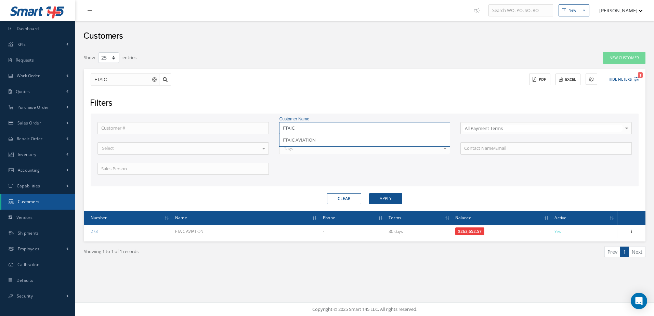
type input "FTAI"
type input "FTA"
type input "FT"
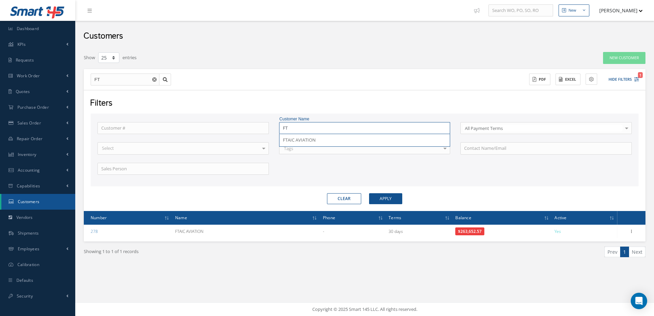
type input "F"
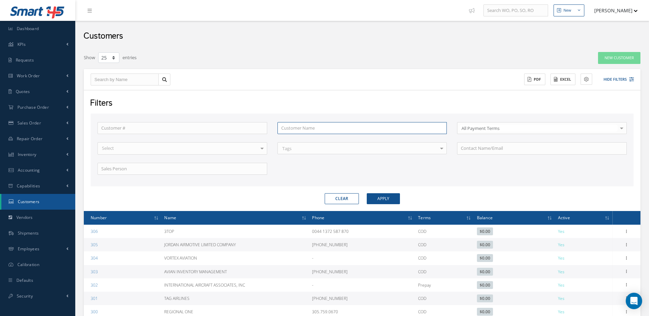
type input "s"
type input "su"
type input "sun"
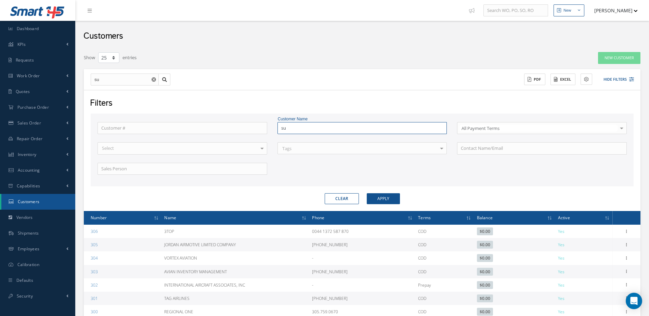
type input "sun"
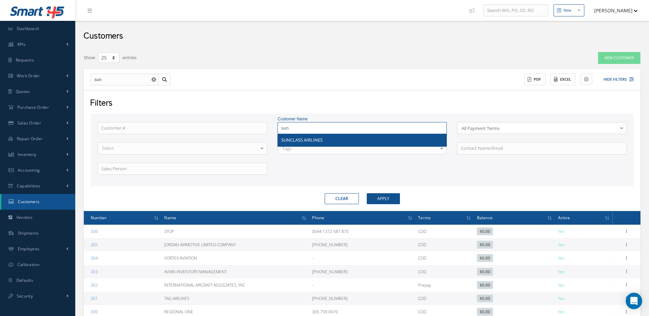
type input "sun"
drag, startPoint x: 337, startPoint y: 138, endPoint x: 347, endPoint y: 142, distance: 10.5
click at [337, 138] on div "SUNCLASS AIRLINES" at bounding box center [362, 140] width 162 height 7
type input "SUNCLASS AIRLINES"
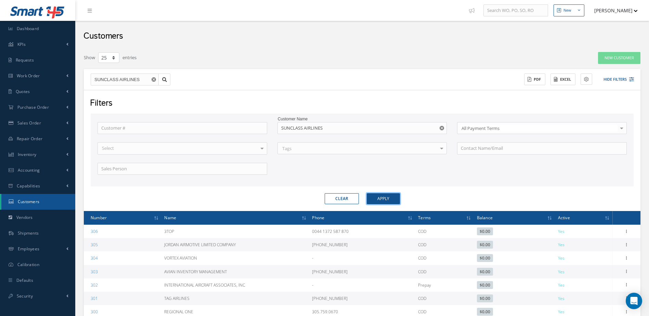
click at [395, 199] on button "Apply" at bounding box center [383, 198] width 33 height 11
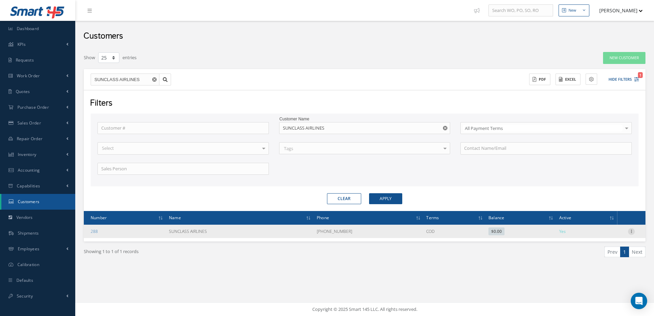
click at [631, 230] on icon at bounding box center [631, 230] width 7 height 5
click at [592, 246] on link "Edit" at bounding box center [600, 244] width 54 height 9
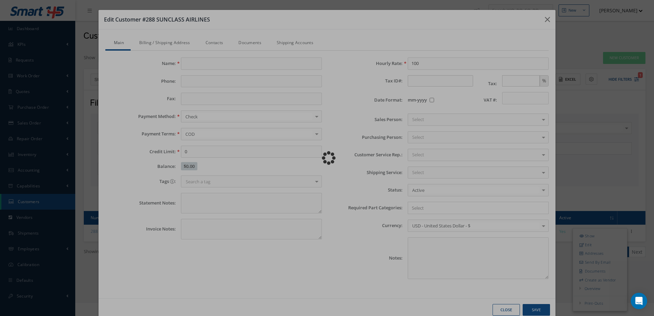
type input "SUNCLASS AIRLINES"
type input "+4525477596"
type input "0.00"
type input "100.00"
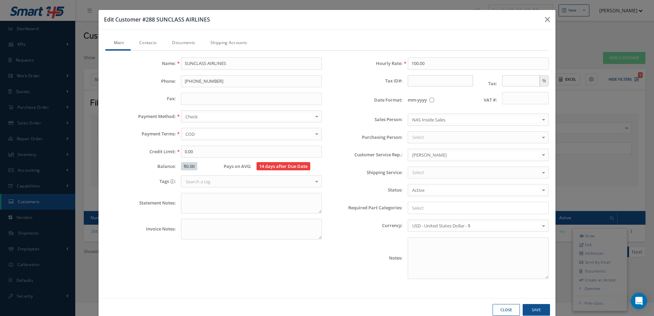
click at [539, 158] on div at bounding box center [544, 154] width 10 height 11
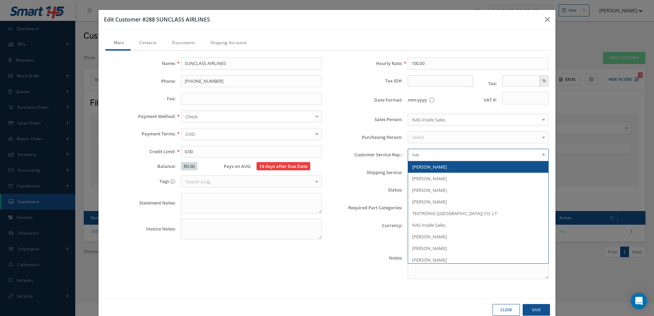
type input "nas"
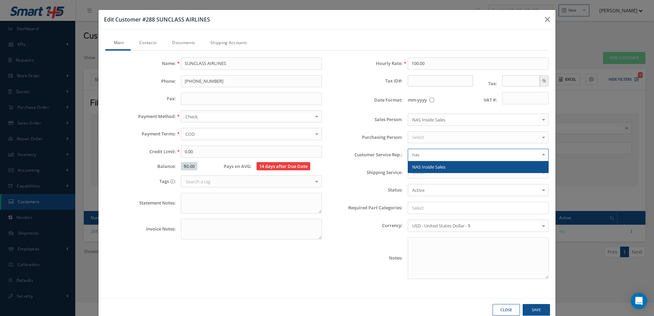
click at [506, 165] on span "NAS Inside Sales" at bounding box center [478, 167] width 140 height 12
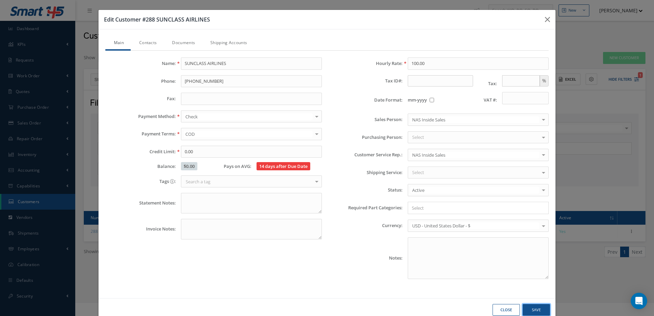
click at [0, 0] on button "Save" at bounding box center [0, 0] width 0 height 0
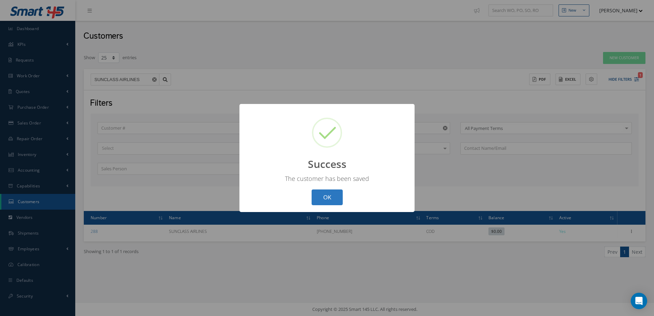
click at [318, 198] on button "OK" at bounding box center [327, 198] width 31 height 16
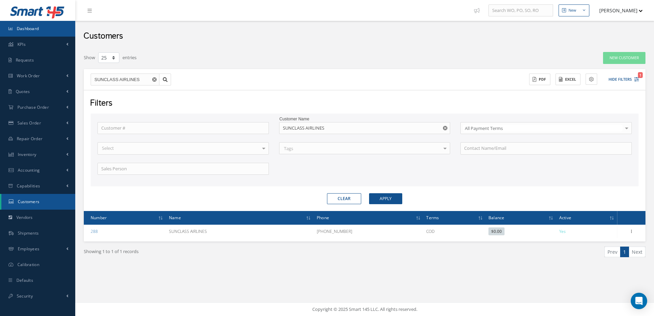
click at [37, 30] on span "Dashboard" at bounding box center [28, 29] width 22 height 6
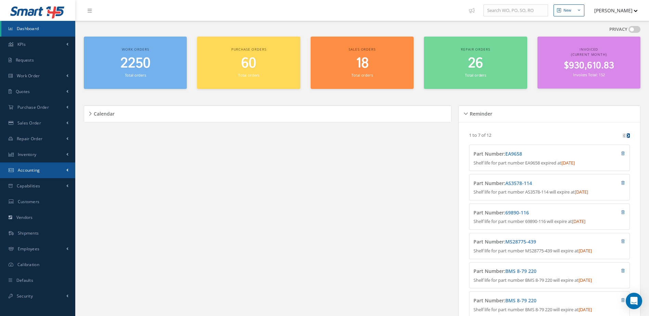
click at [47, 166] on link "Accounting" at bounding box center [37, 171] width 75 height 16
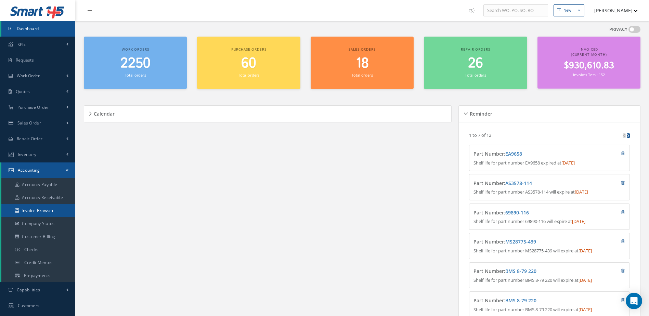
click at [50, 214] on link "Invoice Browser" at bounding box center [38, 210] width 74 height 13
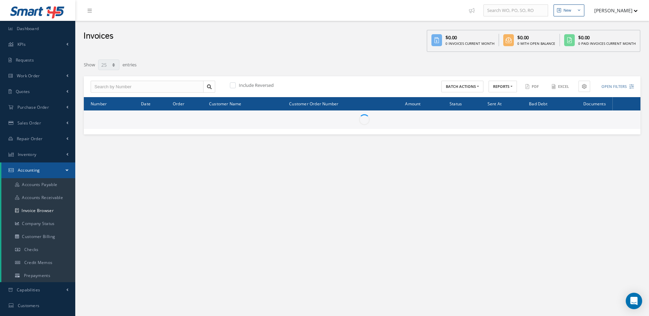
select select "25"
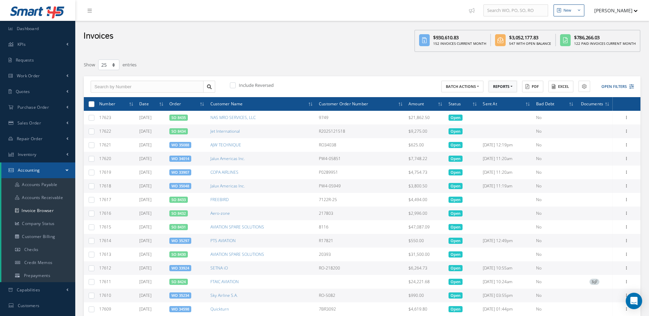
click at [504, 88] on button "REPORTS" at bounding box center [503, 87] width 28 height 12
click at [558, 83] on button "Excel" at bounding box center [560, 87] width 25 height 12
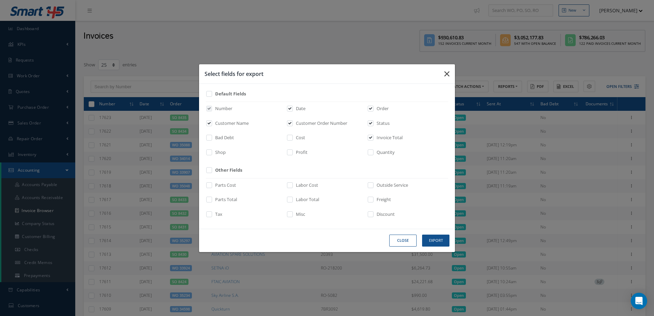
click at [0, 0] on icon "button" at bounding box center [0, 0] width 0 height 0
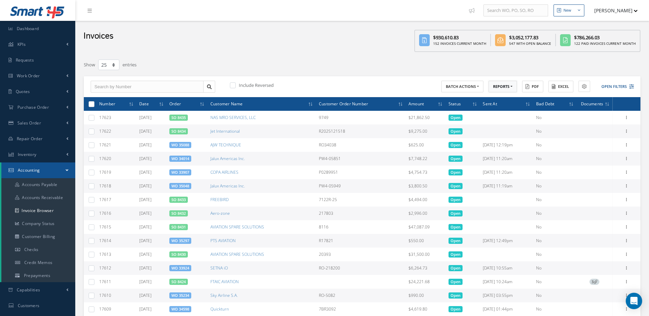
click at [510, 91] on button "REPORTS" at bounding box center [503, 87] width 28 height 12
click at [514, 163] on link "Invoices by Customer Representative" at bounding box center [516, 160] width 55 height 15
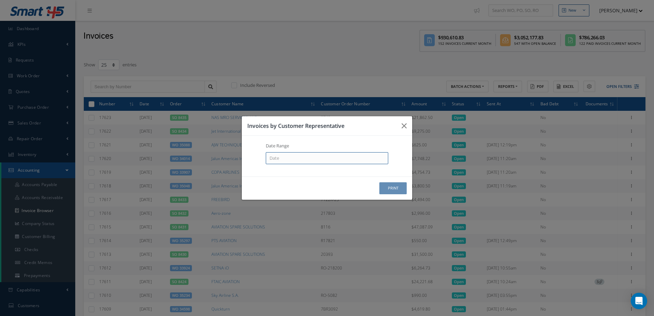
click at [0, 0] on input at bounding box center [0, 0] width 0 height 0
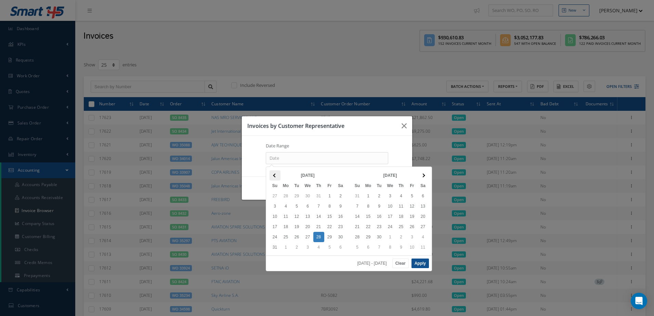
click at [274, 177] on th at bounding box center [275, 175] width 11 height 10
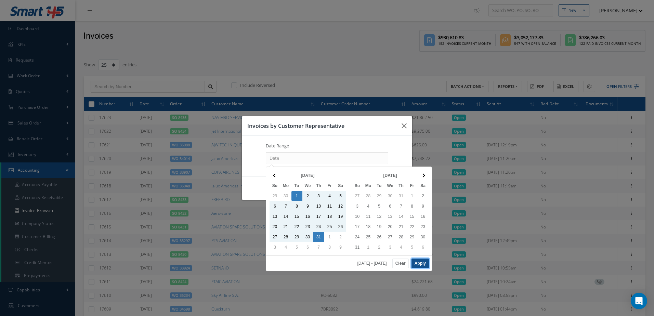
click at [422, 263] on button "Apply" at bounding box center [420, 264] width 17 height 10
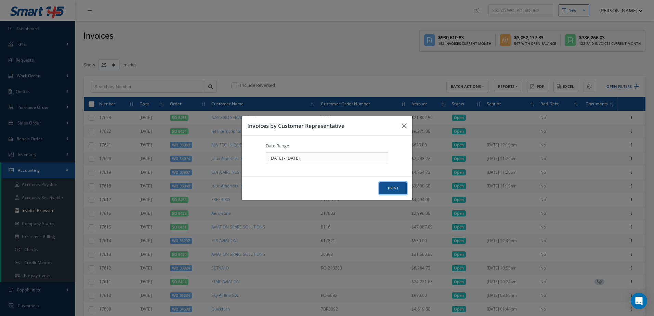
click at [0, 0] on button "print" at bounding box center [0, 0] width 0 height 0
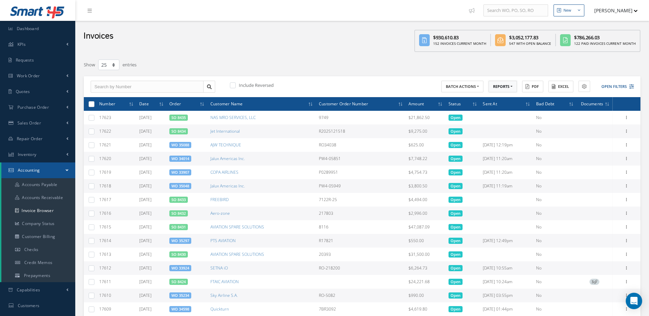
click at [501, 87] on button "REPORTS" at bounding box center [503, 87] width 28 height 12
click at [507, 164] on link "Invoices by Customer Representative" at bounding box center [516, 160] width 55 height 15
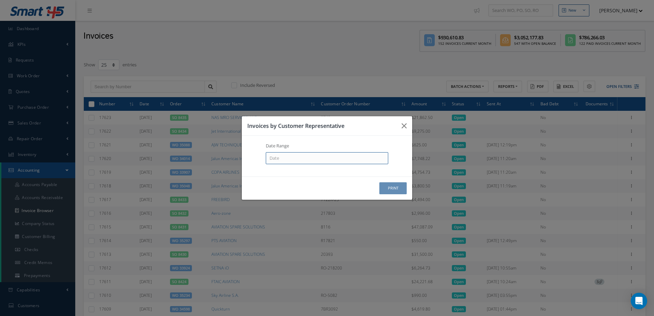
click at [0, 0] on input at bounding box center [0, 0] width 0 height 0
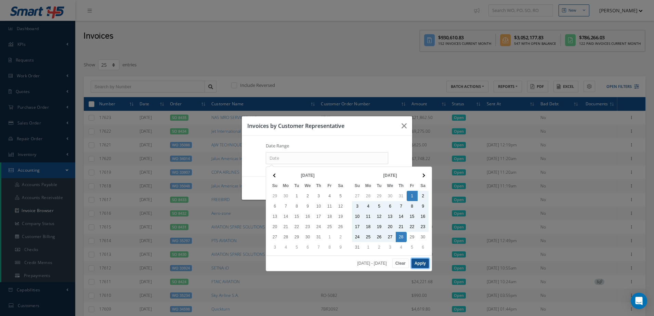
click at [420, 263] on button "Apply" at bounding box center [420, 264] width 17 height 10
type input "08/01/2025 - 08/28/2025"
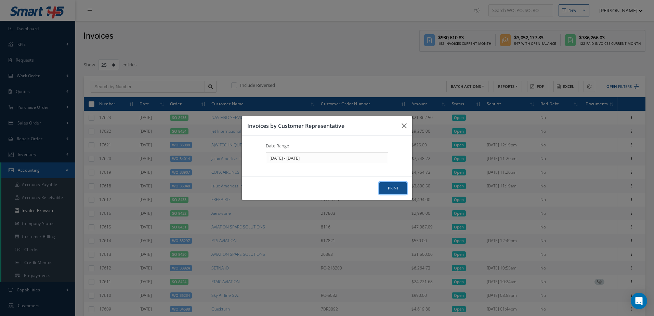
click at [0, 0] on button "print" at bounding box center [0, 0] width 0 height 0
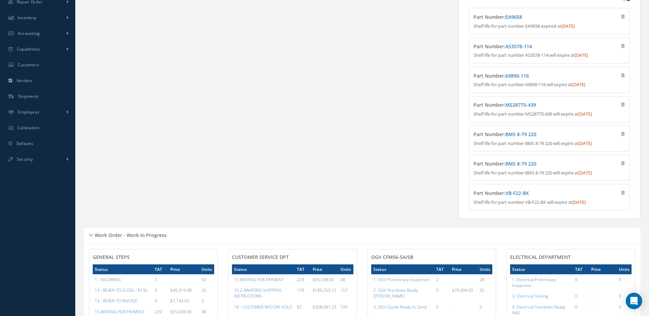
scroll to position [274, 0]
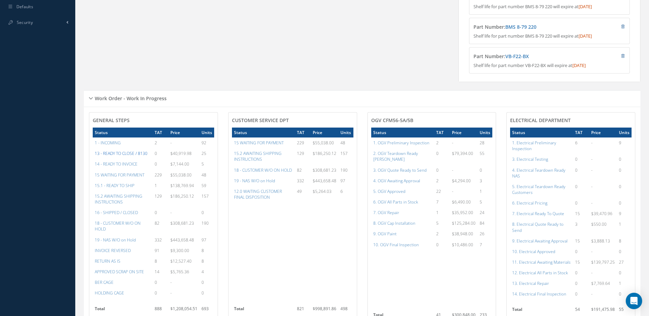
click at [115, 156] on a=20&excludeInternalCustomer=false&excludeInvoicedOrClosed=true&&filtersHidded"] "13 - READY TO CLOSE / 8130" at bounding box center [121, 154] width 53 height 6
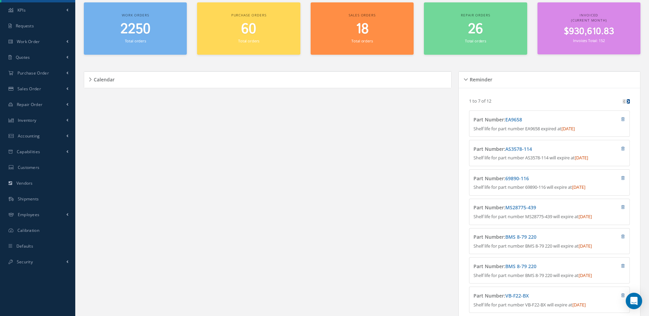
scroll to position [0, 0]
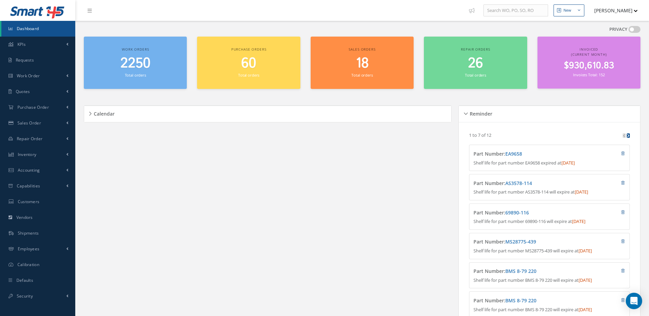
click at [128, 61] on span "2250" at bounding box center [135, 64] width 30 height 20
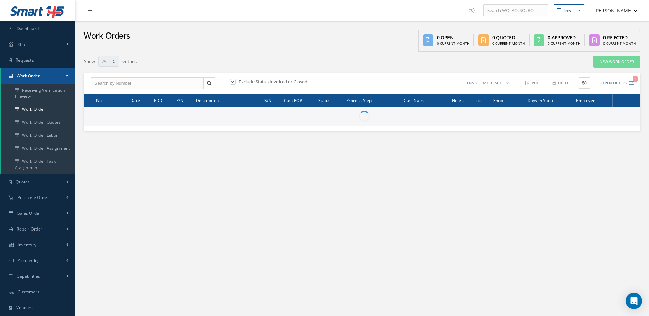
select select "25"
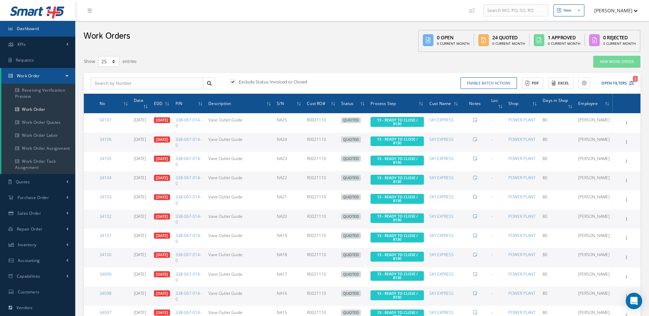
click at [35, 32] on link "Dashboard" at bounding box center [37, 29] width 75 height 16
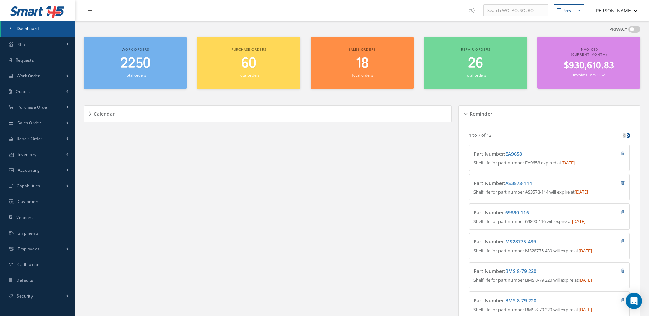
click at [595, 69] on span "$930,610.83" at bounding box center [589, 65] width 50 height 13
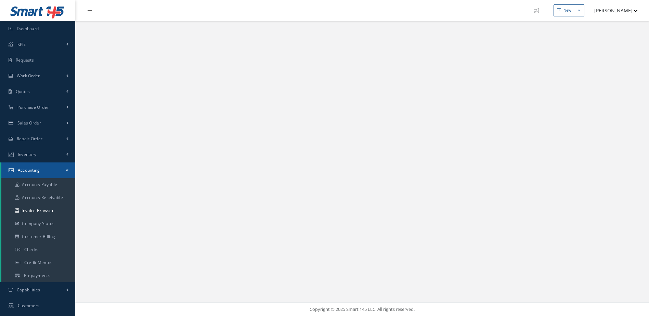
select select "25"
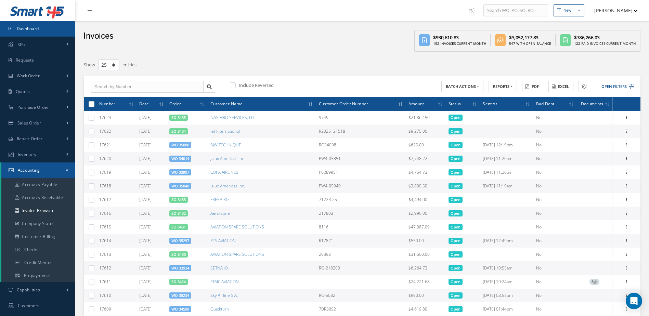
click at [28, 27] on span "Dashboard" at bounding box center [28, 29] width 22 height 6
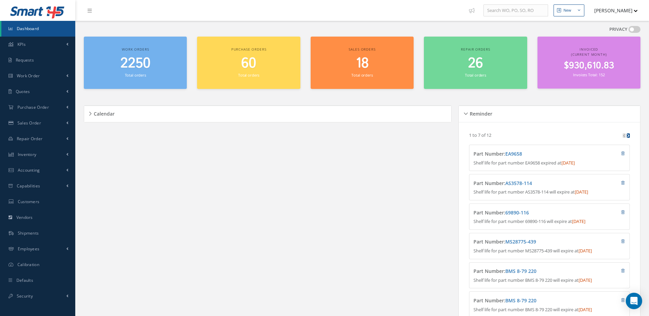
click at [52, 29] on link "Dashboard" at bounding box center [38, 29] width 74 height 16
click at [42, 33] on link "Dashboard" at bounding box center [38, 29] width 74 height 16
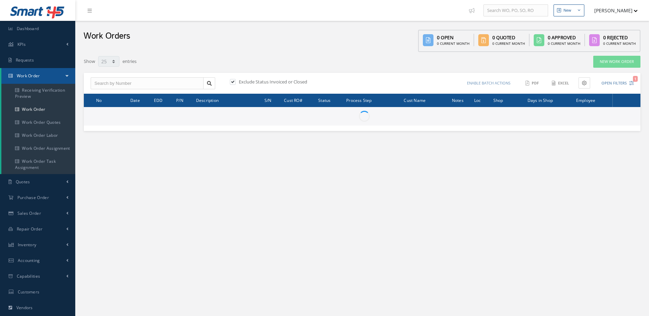
select select "25"
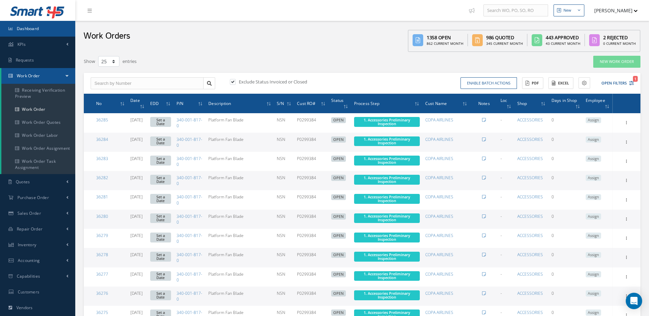
click at [26, 22] on link "Dashboard" at bounding box center [37, 29] width 75 height 16
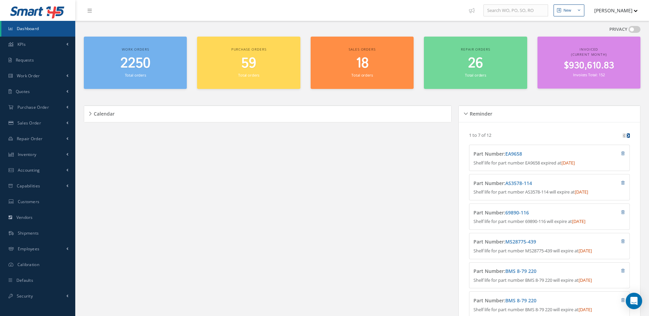
click at [148, 76] on div "2250 Total orders" at bounding box center [135, 66] width 96 height 23
click at [135, 67] on span "2250" at bounding box center [135, 64] width 30 height 20
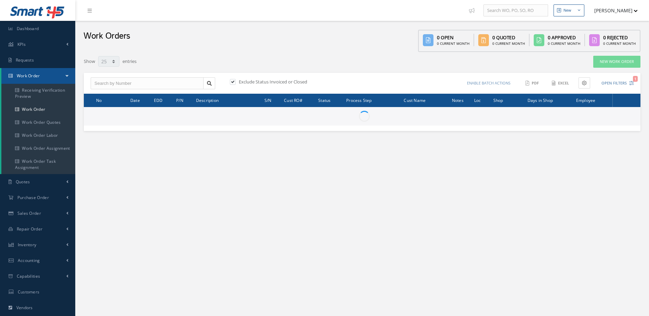
select select "25"
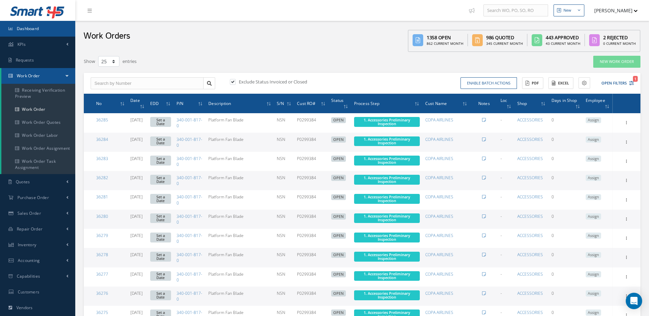
click at [44, 29] on link "Dashboard" at bounding box center [37, 29] width 75 height 16
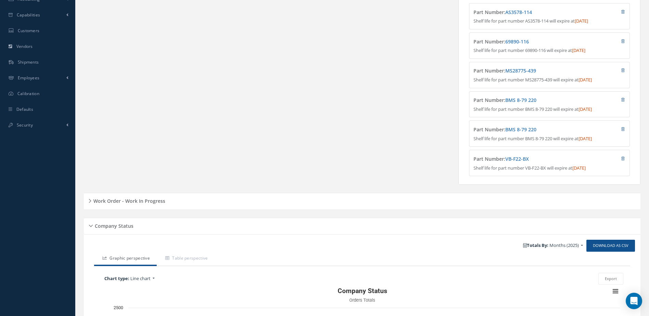
scroll to position [316, 0]
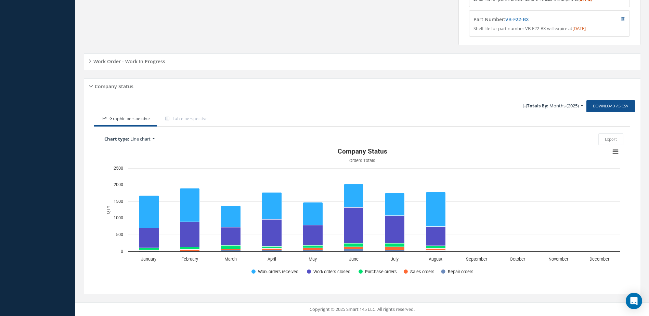
click at [133, 62] on h5 "Work Order - Work In Progress" at bounding box center [128, 60] width 74 height 8
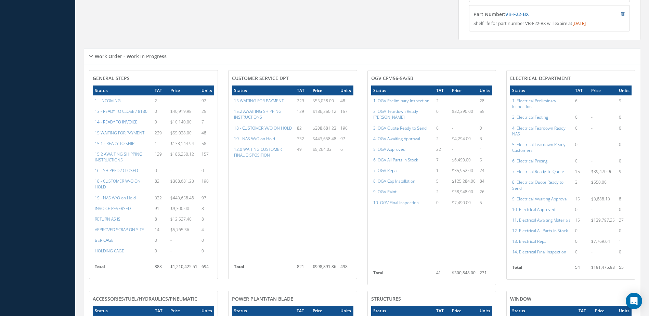
click at [114, 125] on a=21&excludeInternalCustomer=false&excludeInvoicedOrClosed=true&&filtersHidded"] "14 - READY TO INVOICE" at bounding box center [116, 122] width 43 height 6
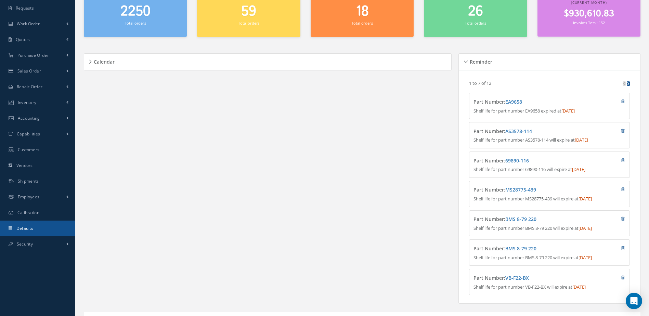
scroll to position [0, 0]
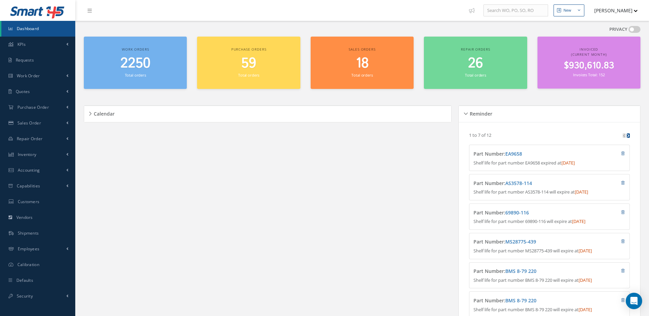
click at [40, 29] on link "Dashboard" at bounding box center [38, 29] width 74 height 16
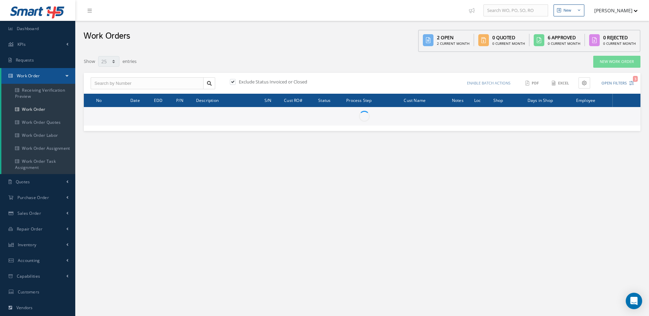
select select "25"
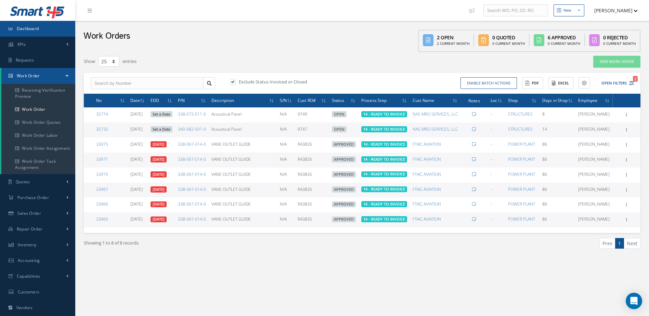
click at [61, 30] on link "Dashboard" at bounding box center [37, 29] width 75 height 16
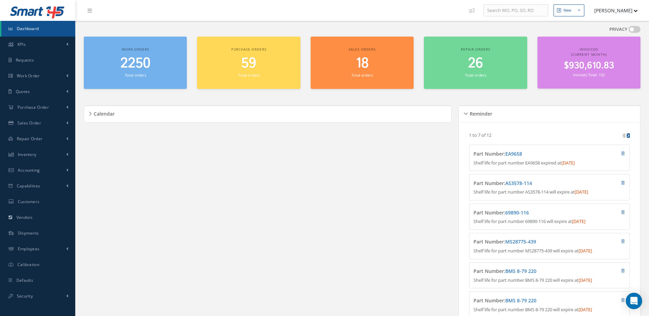
click at [37, 29] on span "Dashboard" at bounding box center [28, 29] width 22 height 6
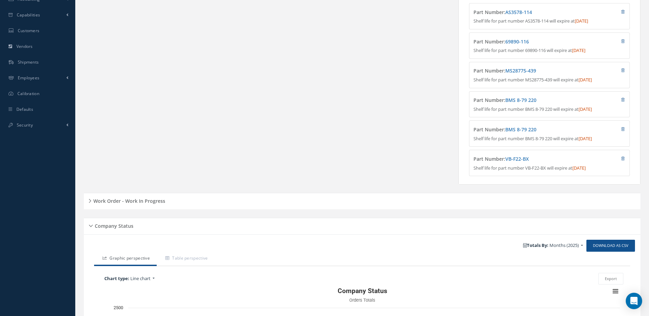
scroll to position [316, 0]
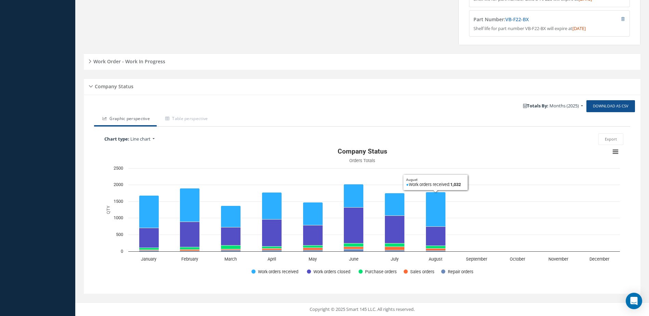
click at [155, 59] on h5 "Work Order - Work In Progress" at bounding box center [128, 60] width 74 height 8
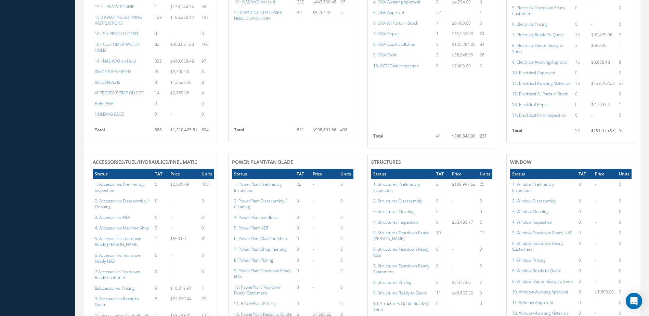
scroll to position [590, 0]
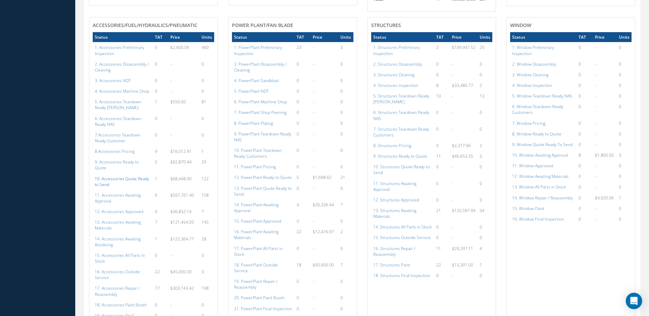
click at [126, 176] on a=110&excludeInternalCustomer=false&excludeInvoicedOrClosed=true&shop_id=14&filtersHidded"] "10. Accessories Quote Ready to Send" at bounding box center [122, 182] width 54 height 12
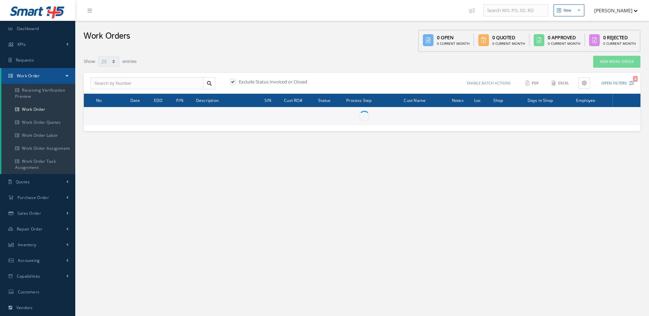
select select "25"
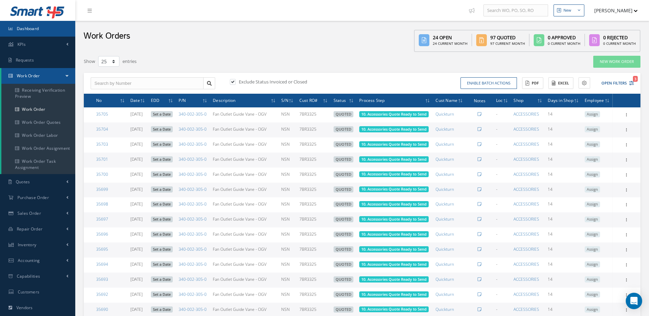
click at [28, 30] on span "Dashboard" at bounding box center [28, 29] width 22 height 6
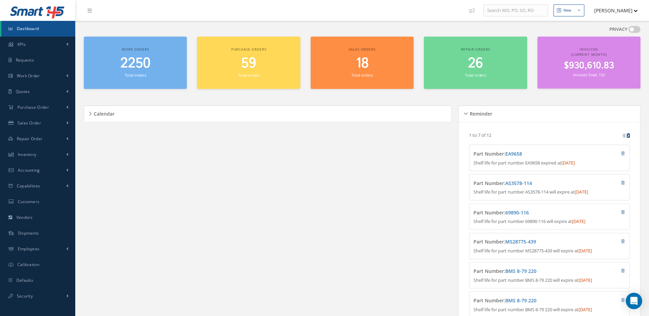
click at [132, 69] on span "2250" at bounding box center [135, 64] width 30 height 20
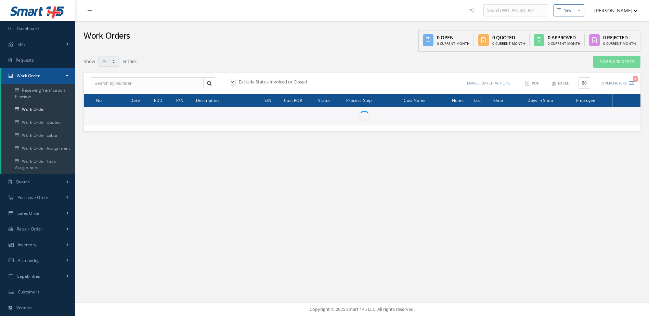
select select "25"
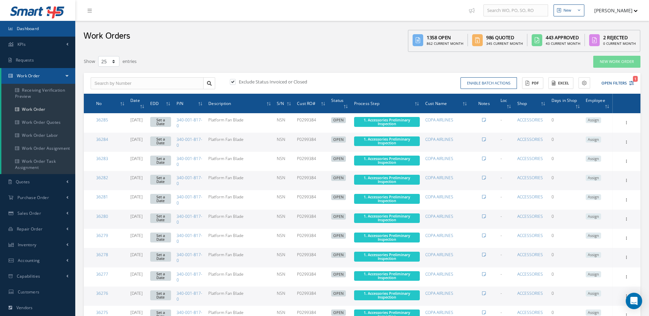
click at [58, 33] on link "Dashboard" at bounding box center [37, 29] width 75 height 16
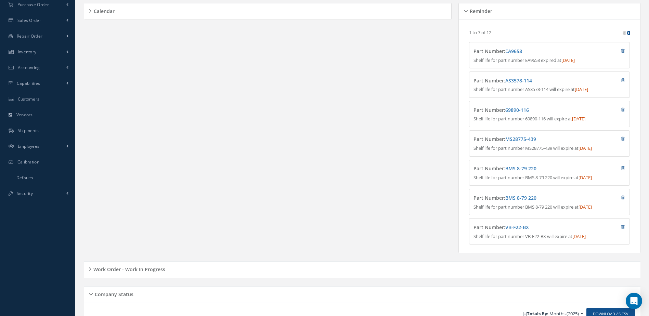
scroll to position [240, 0]
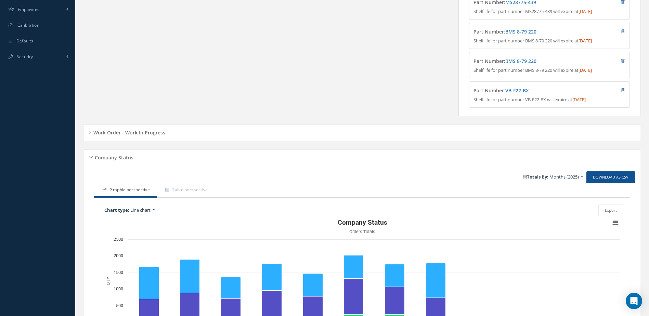
click at [152, 136] on h5 "Work Order - Work In Progress" at bounding box center [128, 132] width 74 height 8
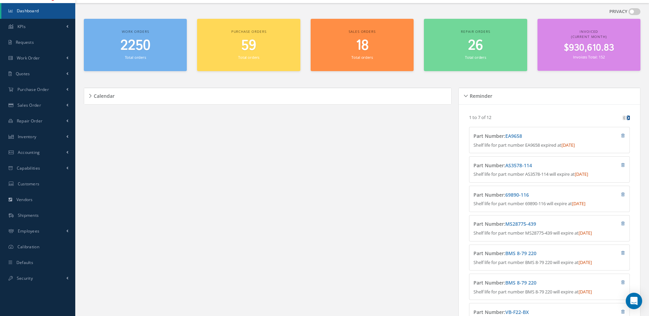
scroll to position [0, 0]
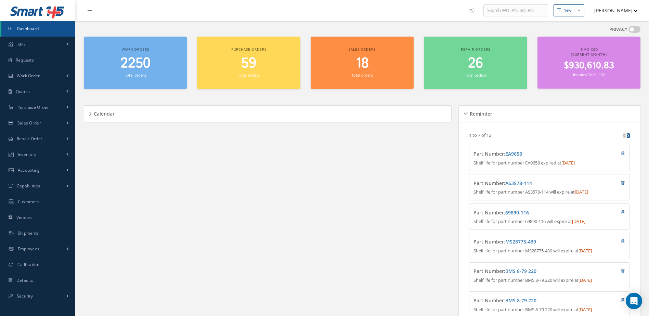
click at [37, 30] on span "Dashboard" at bounding box center [28, 29] width 22 height 6
click at [49, 30] on link "Dashboard" at bounding box center [38, 29] width 74 height 16
click at [140, 65] on span "2250" at bounding box center [135, 64] width 30 height 20
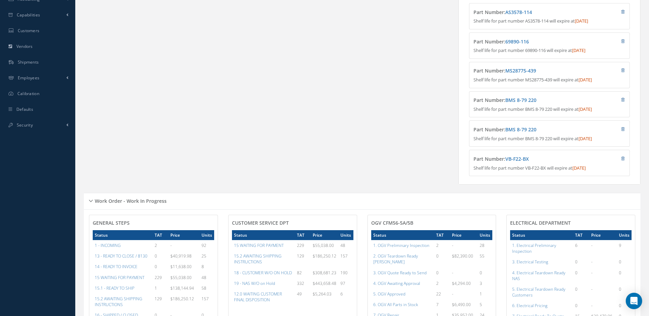
scroll to position [205, 0]
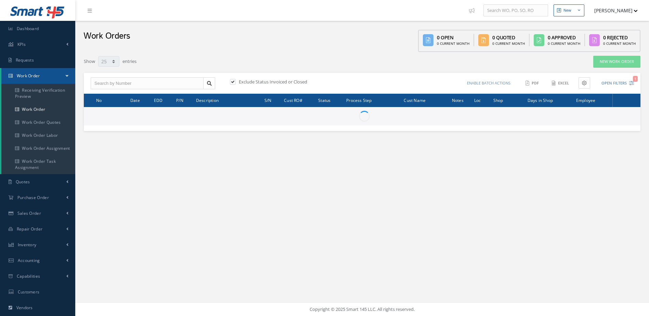
select select "25"
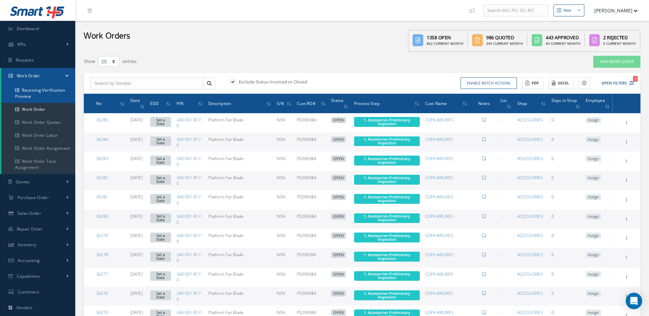
click at [31, 91] on link "Receiving Verification Preview" at bounding box center [38, 93] width 74 height 19
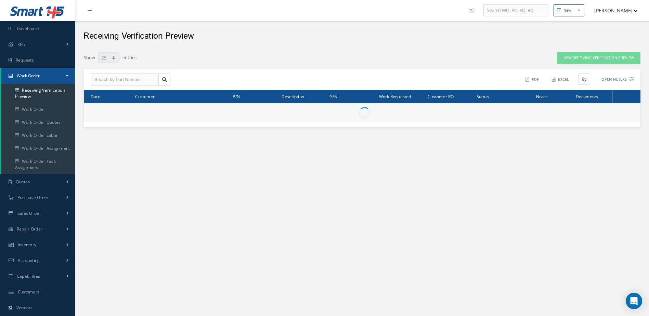
select select "25"
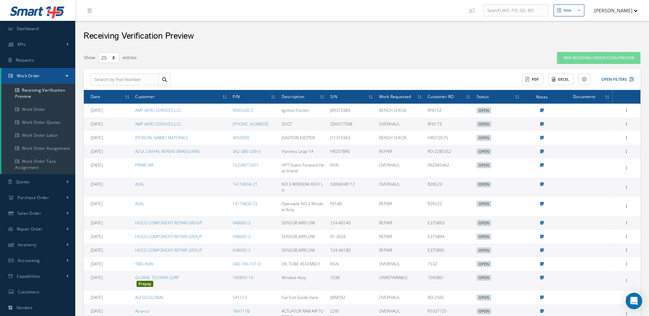
scroll to position [68, 0]
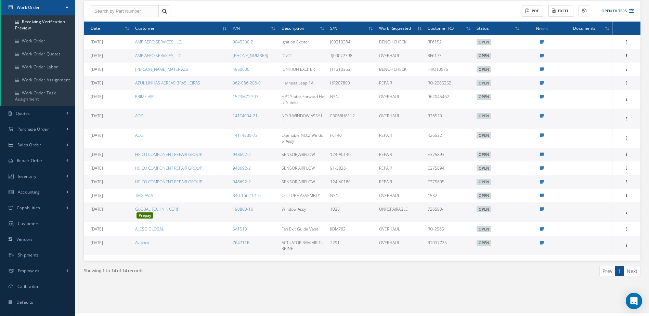
click at [541, 182] on icon at bounding box center [542, 182] width 4 height 4
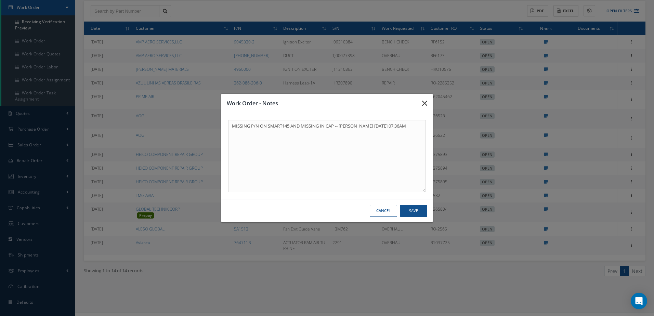
click at [428, 101] on button "button" at bounding box center [425, 103] width 16 height 19
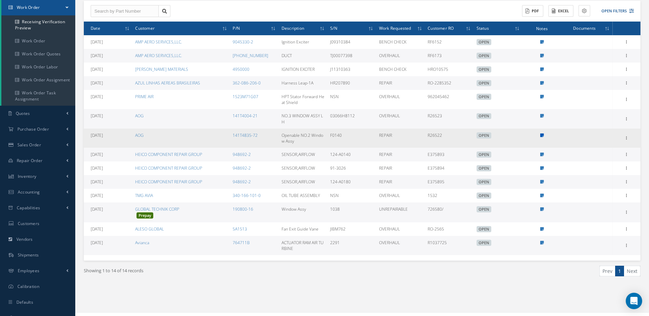
click at [541, 134] on icon at bounding box center [542, 135] width 4 height 4
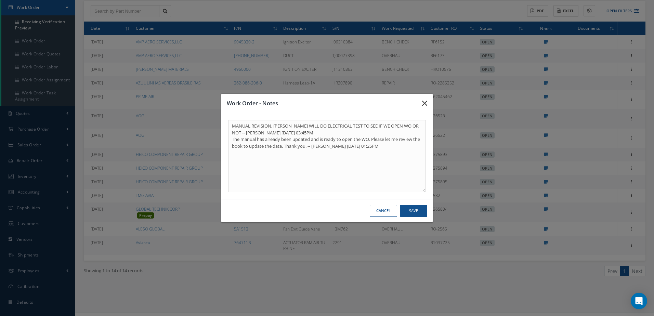
click at [422, 105] on icon "button" at bounding box center [424, 103] width 5 height 8
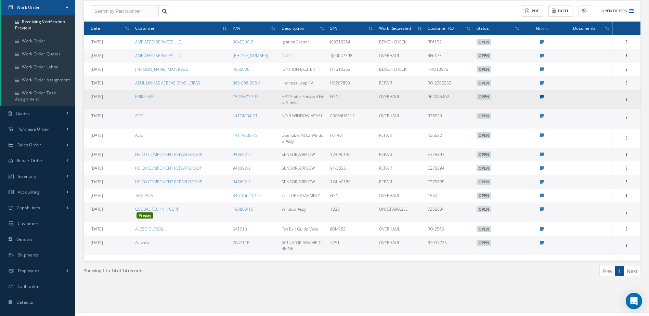
click at [542, 96] on icon at bounding box center [542, 97] width 4 height 4
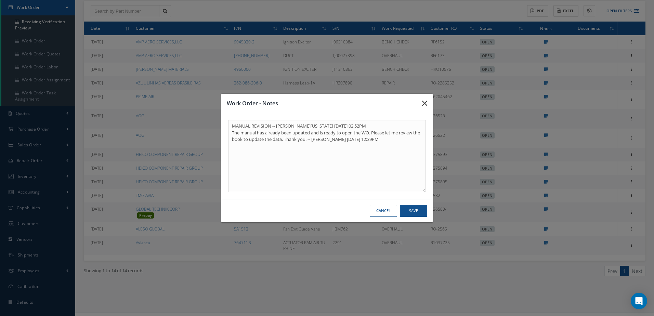
click at [424, 103] on icon "button" at bounding box center [424, 103] width 5 height 8
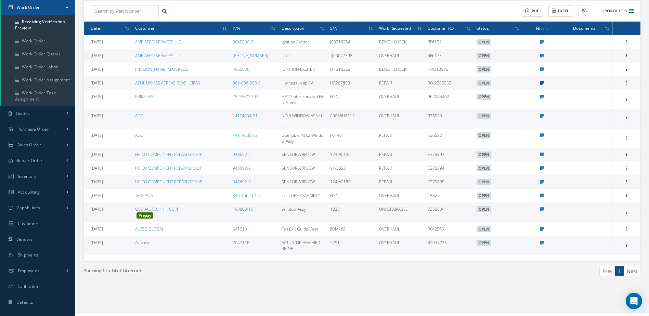
click at [541, 82] on icon at bounding box center [542, 83] width 4 height 4
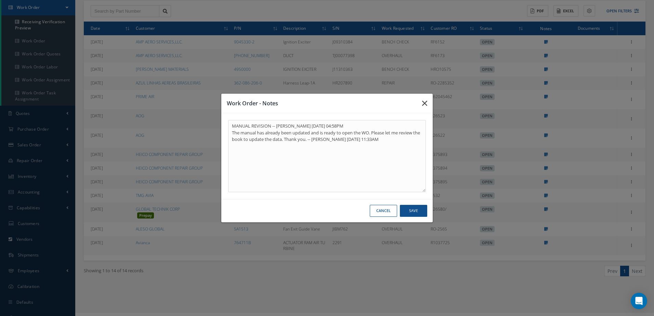
click at [427, 101] on icon "button" at bounding box center [424, 103] width 5 height 8
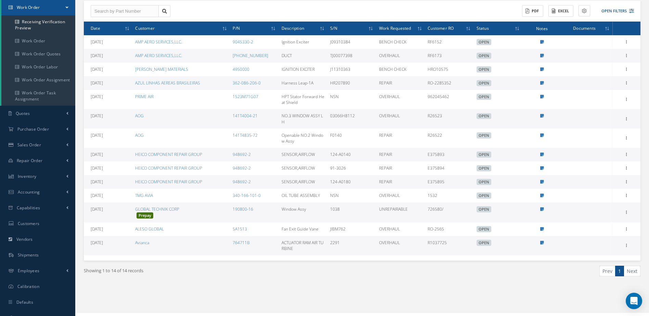
click at [542, 67] on link at bounding box center [542, 69] width 4 height 6
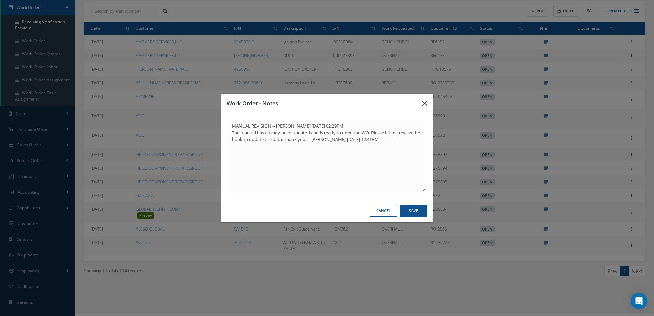
click at [426, 102] on icon "button" at bounding box center [424, 103] width 5 height 8
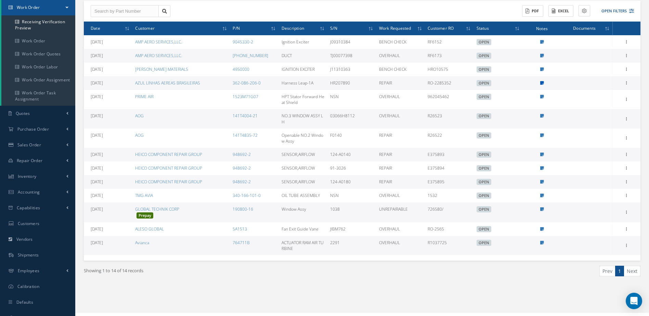
click at [542, 82] on icon at bounding box center [542, 83] width 4 height 4
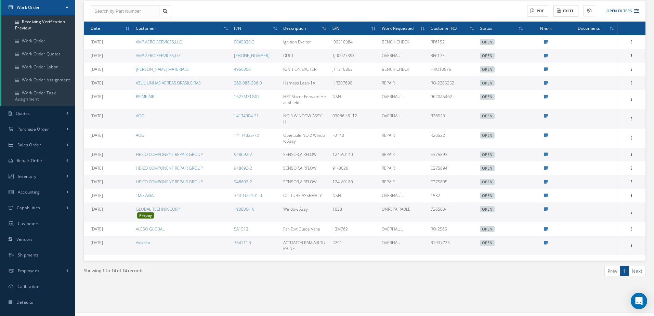
type textarea "MANUAL REVISION -- Jerry Franco 08/11/2025 04:58PM The manual has already been …"
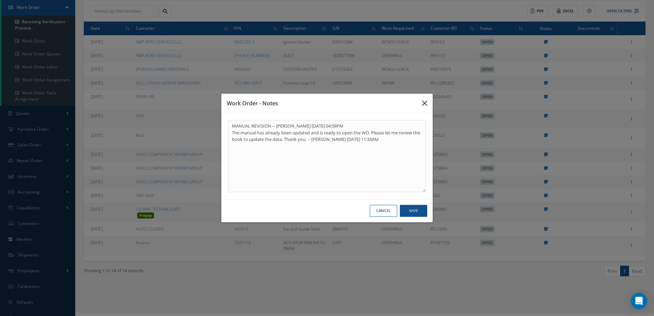
click at [427, 103] on icon "button" at bounding box center [424, 103] width 5 height 8
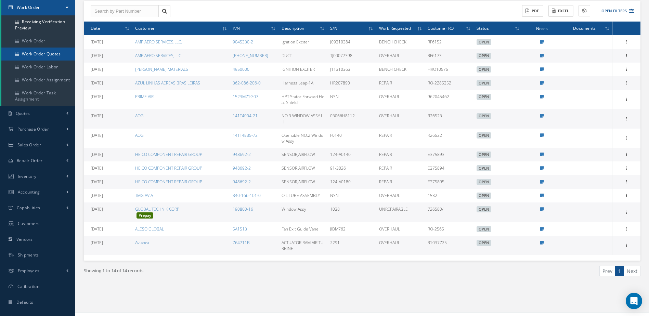
scroll to position [0, 0]
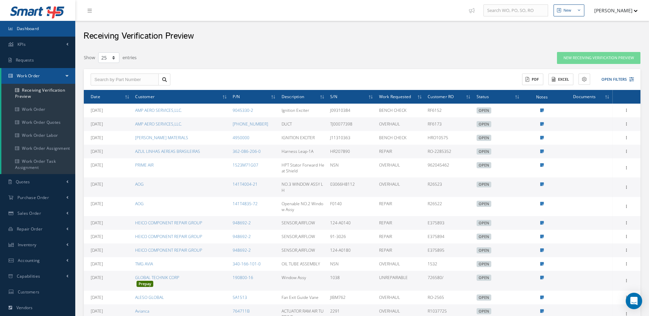
click at [37, 31] on span "Dashboard" at bounding box center [28, 29] width 22 height 6
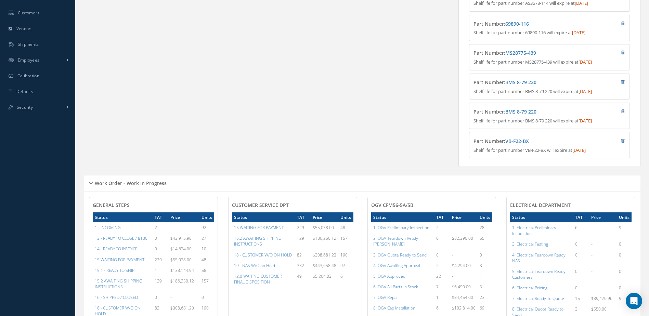
scroll to position [18, 0]
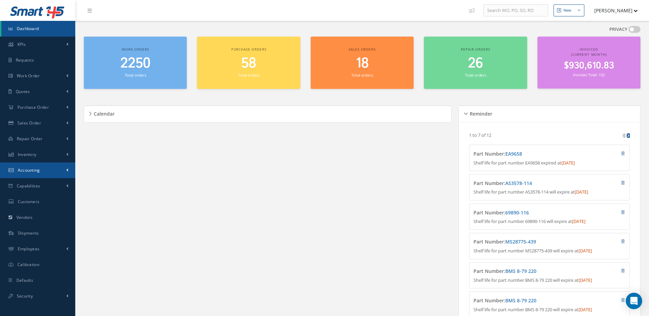
click at [37, 169] on span "Accounting" at bounding box center [29, 170] width 22 height 6
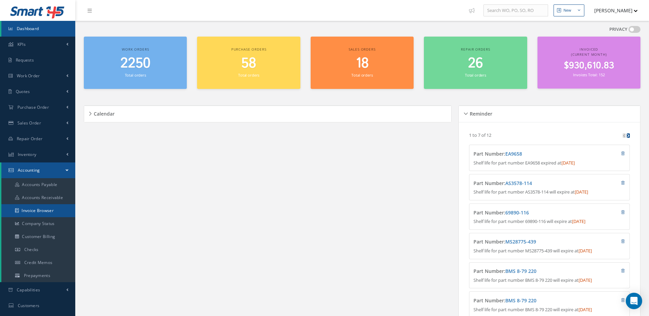
click at [39, 213] on link "Invoice Browser" at bounding box center [38, 210] width 74 height 13
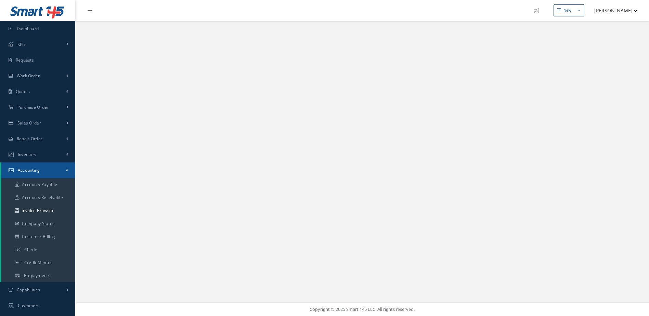
select select "25"
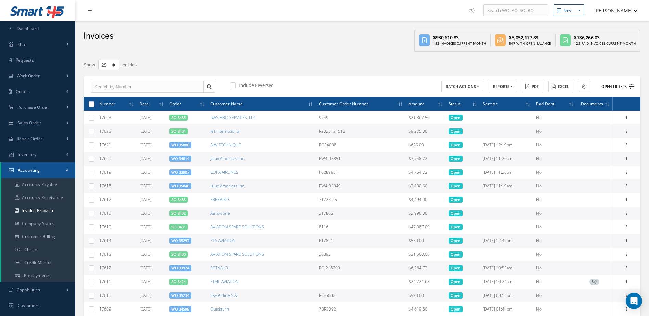
click at [614, 87] on button "Open Filters" at bounding box center [614, 86] width 39 height 11
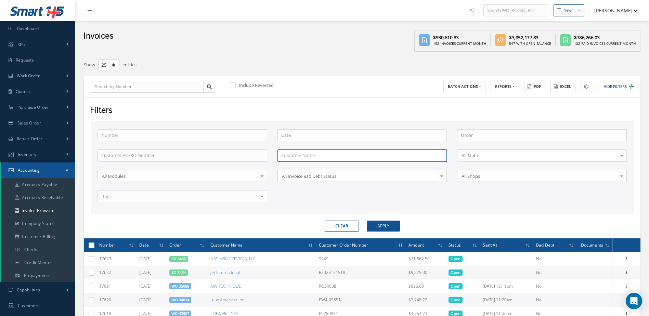
click at [337, 158] on input "text" at bounding box center [362, 156] width 170 height 12
click at [367, 221] on button "Apply" at bounding box center [383, 226] width 33 height 11
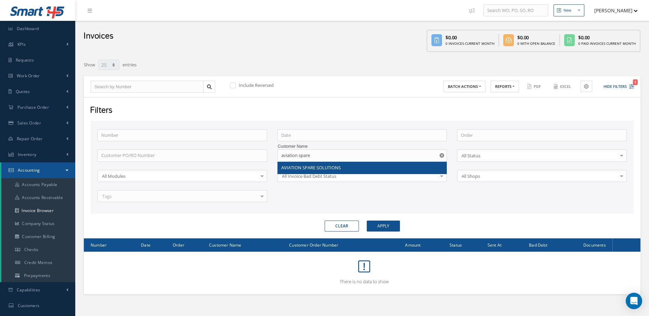
click at [323, 169] on span "AVIATION SPARE SOLUTIONS" at bounding box center [311, 168] width 60 height 6
type input "AVIATION SPARE SOLUTIONS"
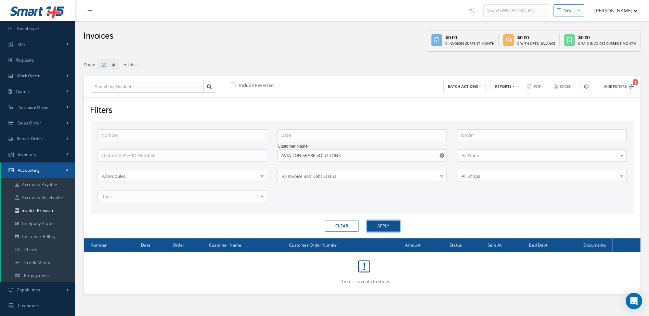
click at [380, 222] on button "Apply" at bounding box center [383, 226] width 33 height 11
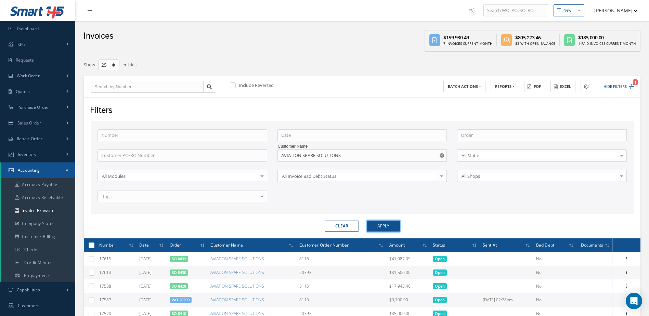
scroll to position [171, 0]
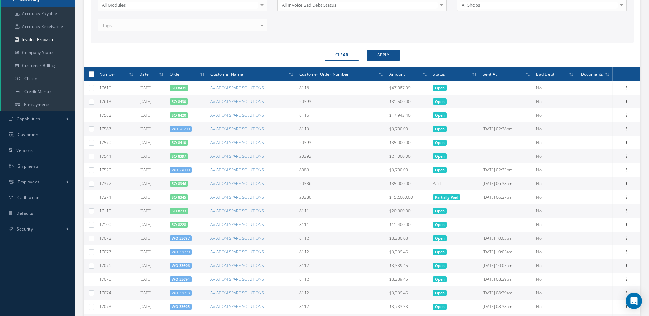
click at [180, 102] on link "SO 8430" at bounding box center [179, 101] width 14 height 5
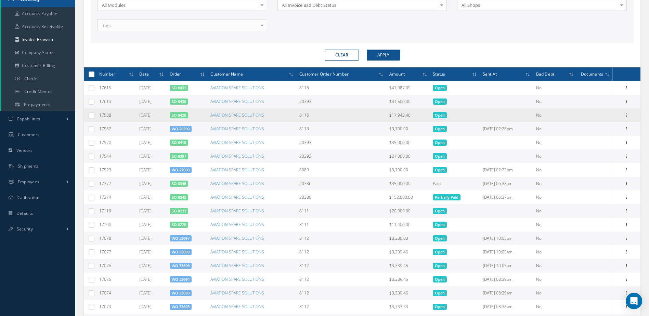
click at [186, 112] on span "SO 8420" at bounding box center [179, 115] width 18 height 6
click at [186, 113] on span "SO 8420" at bounding box center [179, 115] width 18 height 6
drag, startPoint x: 186, startPoint y: 113, endPoint x: 191, endPoint y: 116, distance: 5.5
click at [186, 116] on link "SO 8420" at bounding box center [179, 115] width 14 height 5
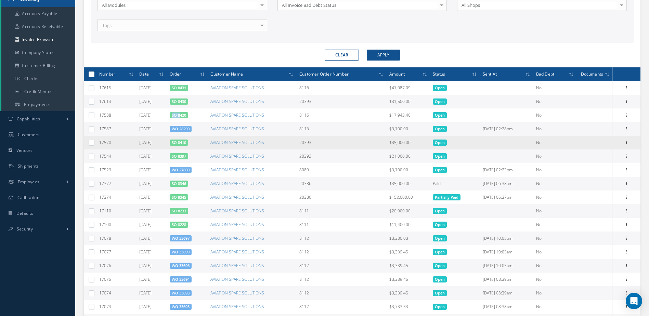
click at [182, 145] on link "SO 8410" at bounding box center [179, 142] width 14 height 5
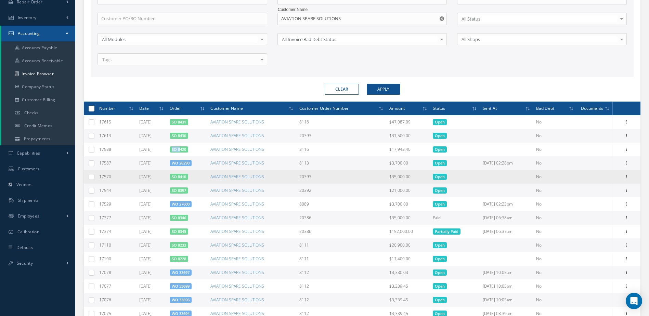
scroll to position [0, 0]
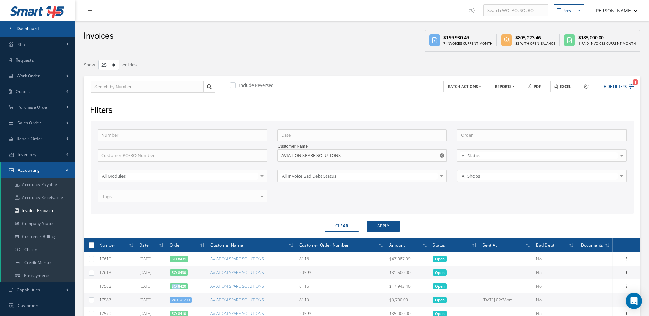
click at [42, 24] on link "Dashboard" at bounding box center [37, 29] width 75 height 16
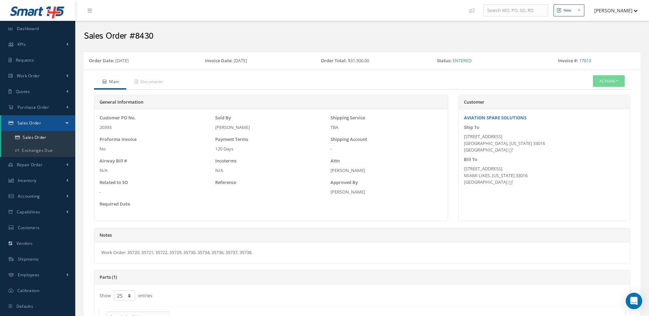
select select "25"
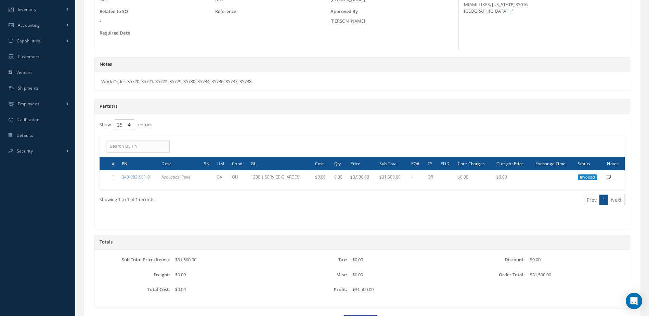
scroll to position [209, 0]
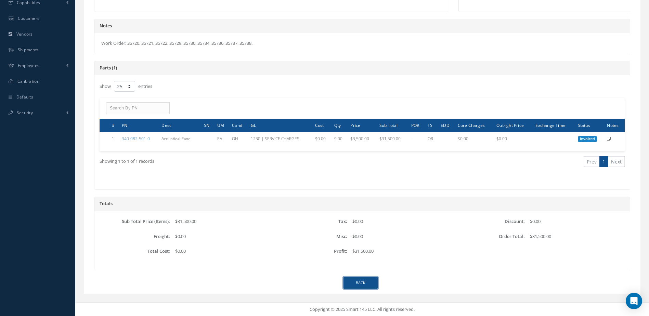
click at [361, 286] on link "Back" at bounding box center [361, 283] width 34 height 12
click at [361, 287] on link "Back" at bounding box center [361, 283] width 34 height 12
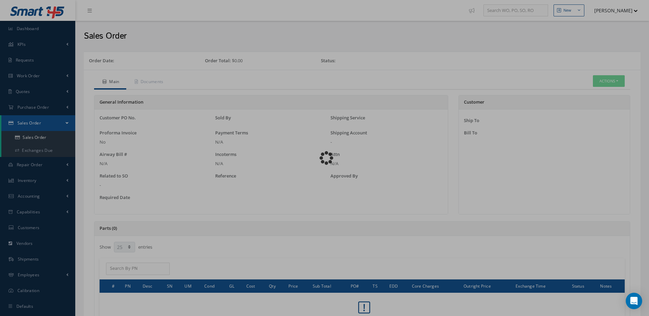
select select "25"
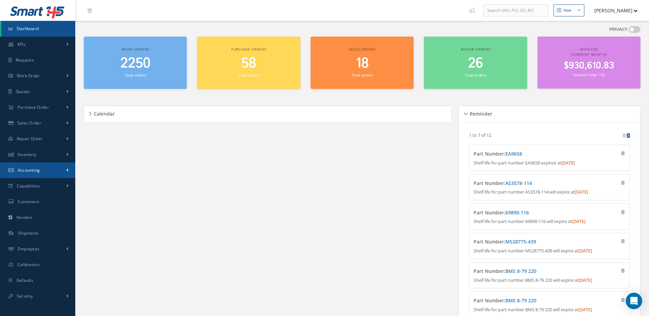
click at [36, 170] on span "Accounting" at bounding box center [29, 170] width 22 height 6
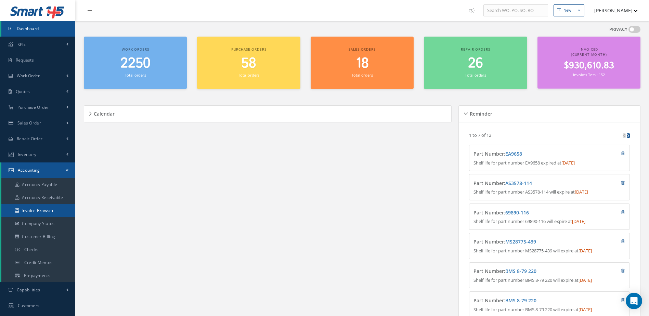
click at [48, 208] on link "Invoice Browser" at bounding box center [38, 210] width 74 height 13
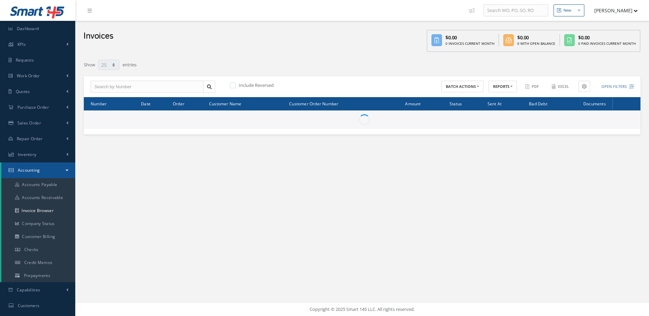
select select "25"
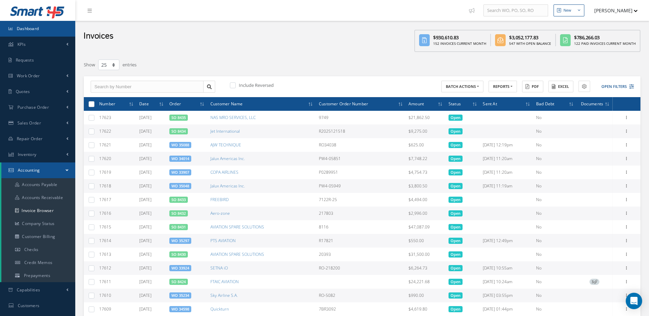
click at [50, 23] on link "Dashboard" at bounding box center [37, 29] width 75 height 16
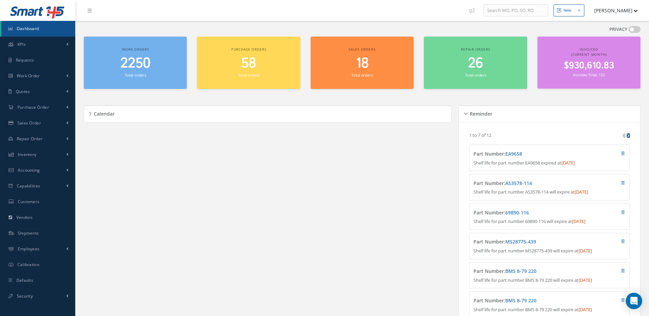
click at [134, 66] on span "2250" at bounding box center [135, 64] width 30 height 20
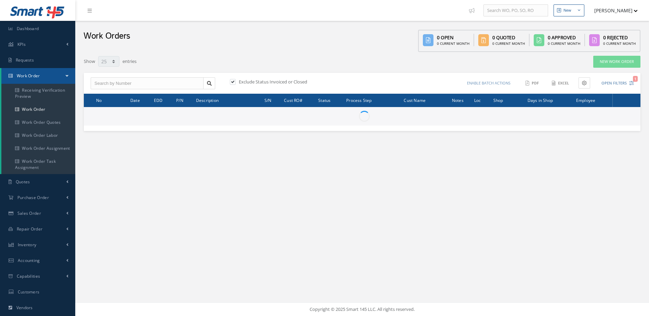
select select "25"
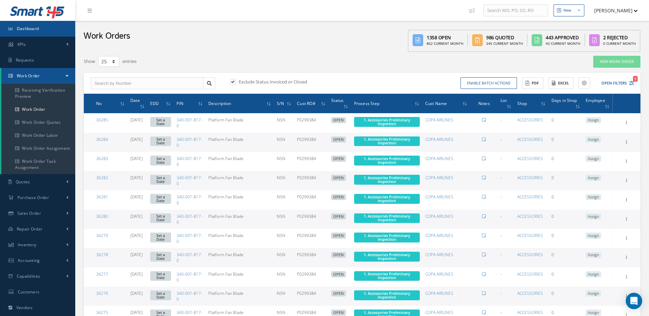
click at [37, 25] on link "Dashboard" at bounding box center [37, 29] width 75 height 16
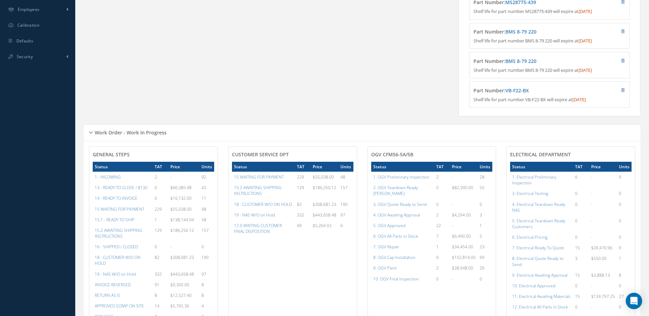
scroll to position [342, 0]
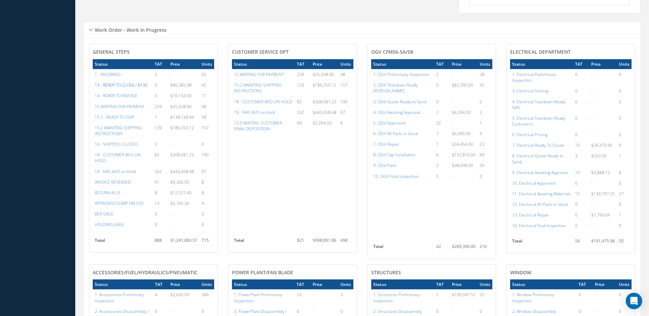
click at [127, 88] on a=20&excludeInternalCustomer=false&excludeInvoicedOrClosed=true&&filtersHidded"] "13 - READY TO CLOSE / 8130" at bounding box center [121, 85] width 53 height 6
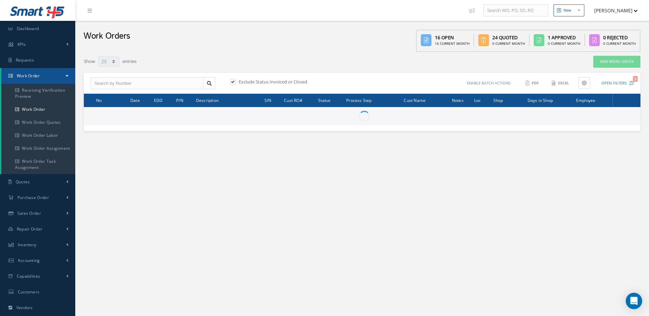
select select "25"
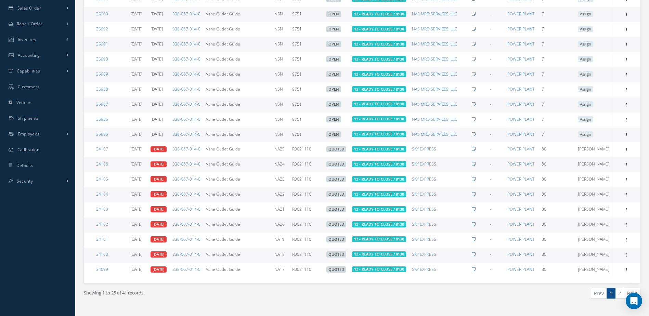
scroll to position [331, 0]
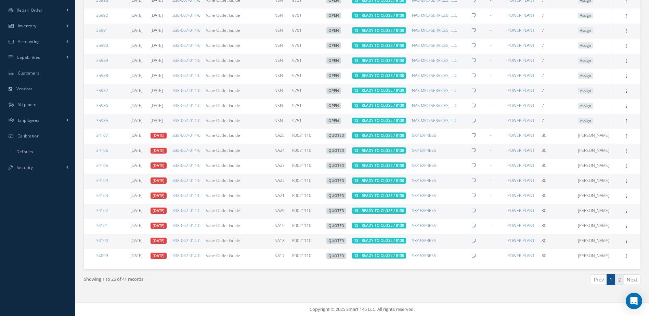
click at [622, 282] on link "2" at bounding box center [619, 279] width 9 height 11
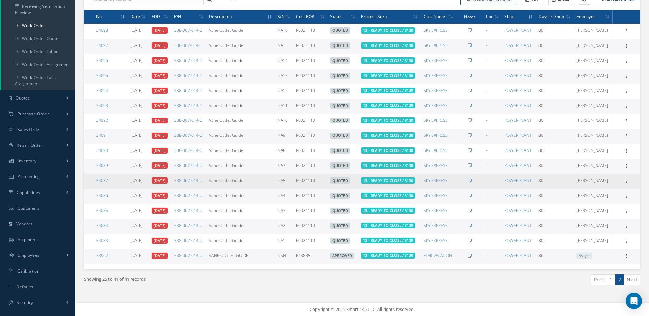
scroll to position [0, 0]
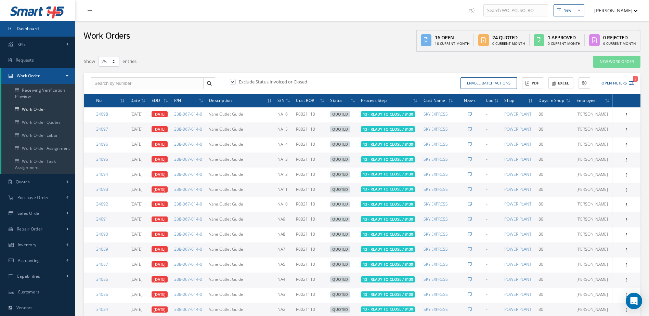
click at [32, 26] on span "Dashboard" at bounding box center [28, 29] width 22 height 6
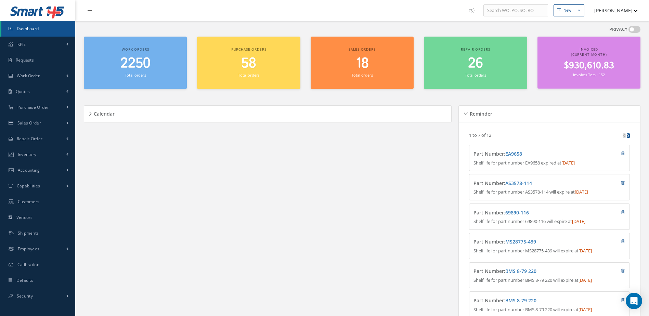
click at [138, 76] on small "Total orders" at bounding box center [135, 75] width 21 height 5
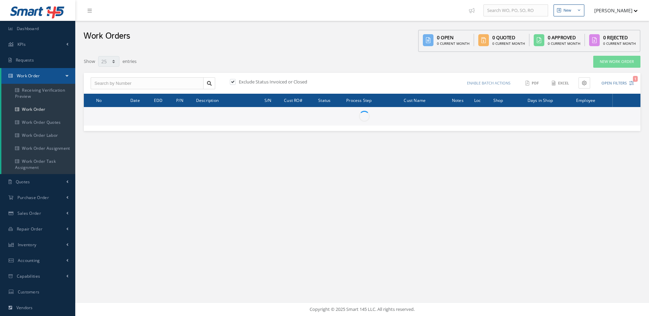
select select "25"
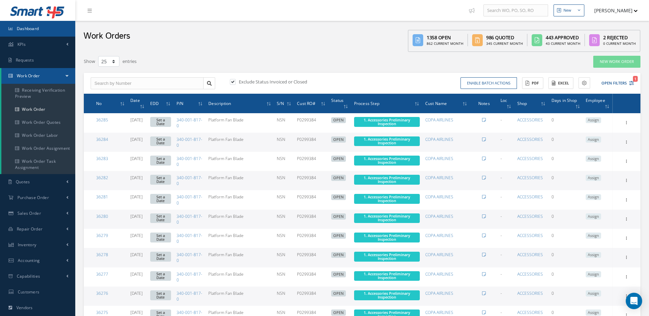
click at [31, 27] on span "Dashboard" at bounding box center [28, 29] width 22 height 6
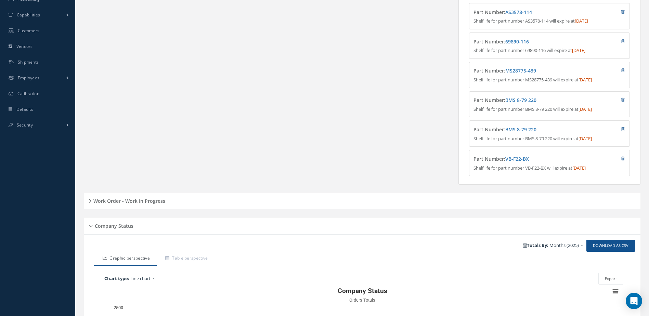
scroll to position [308, 0]
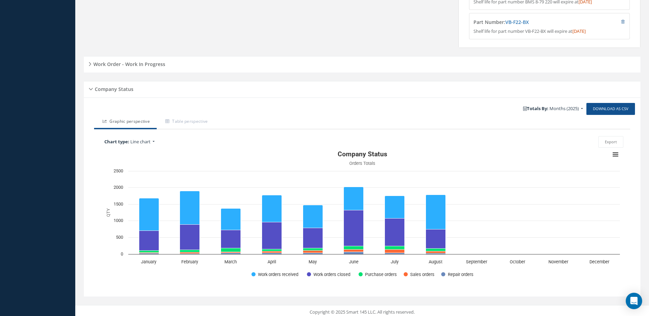
click at [152, 70] on div "Work Order - Work In Progress" at bounding box center [362, 64] width 557 height 11
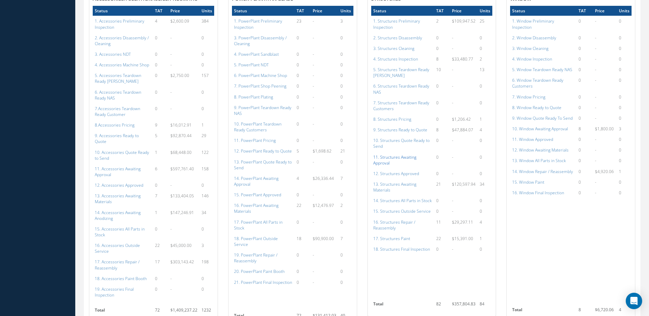
scroll to position [547, 0]
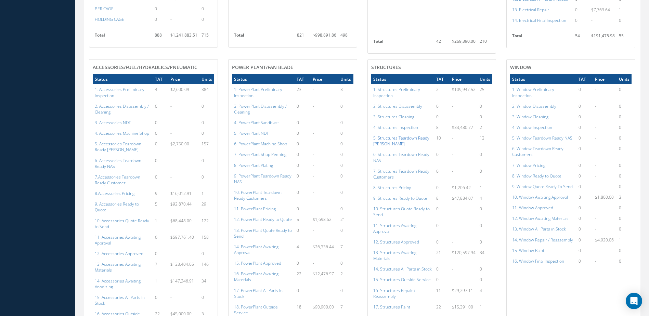
click at [417, 138] on a=145&excludeInternalCustomer=false&excludeInvoicedOrClosed=true&shop_id=3&filtersHidded"] "5. Structures Teardown Ready [PERSON_NAME]" at bounding box center [401, 141] width 56 height 12
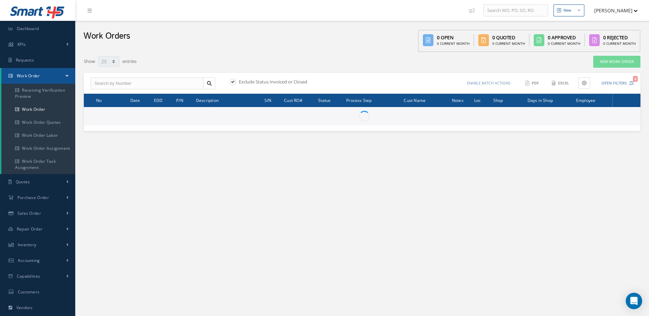
select select "25"
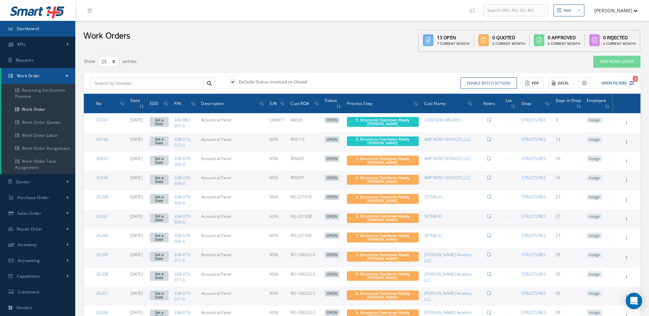
click at [45, 30] on link "Dashboard" at bounding box center [37, 29] width 75 height 16
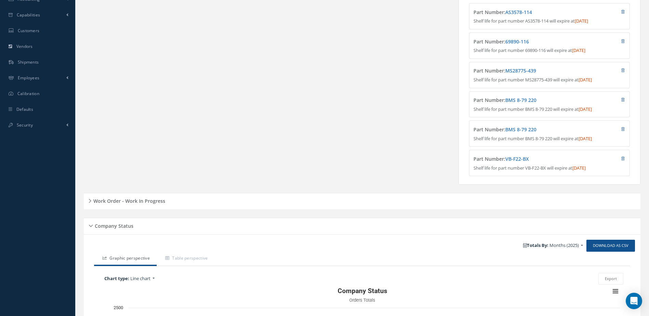
scroll to position [316, 0]
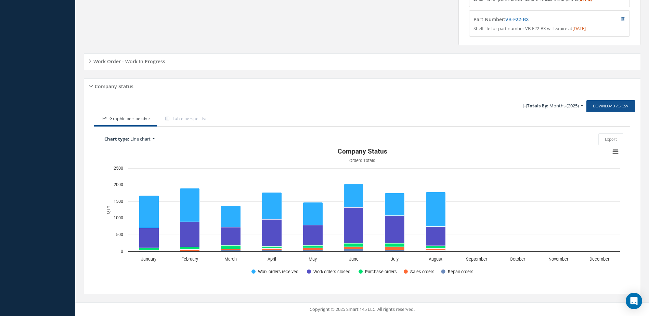
click at [141, 63] on h5 "Work Order - Work In Progress" at bounding box center [128, 60] width 74 height 8
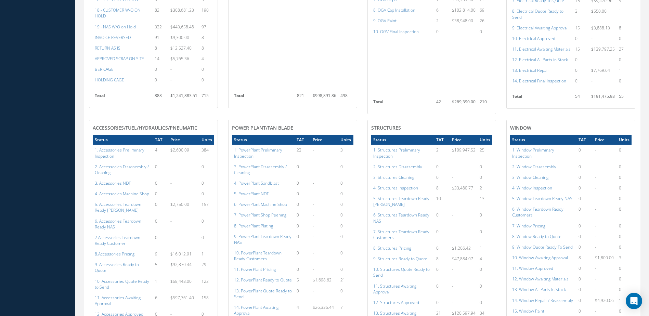
scroll to position [624, 0]
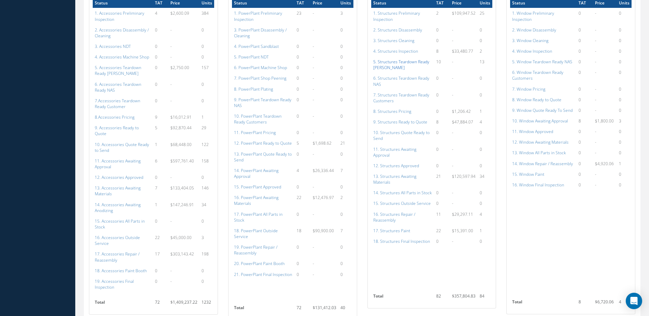
click at [387, 62] on a=145&excludeInternalCustomer=false&excludeInvoicedOrClosed=true&shop_id=3&filtersHidded"] "5. Structures Teardown Ready [PERSON_NAME]" at bounding box center [401, 65] width 56 height 12
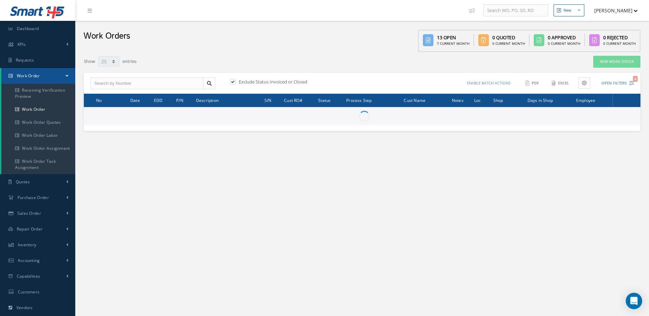
select select "25"
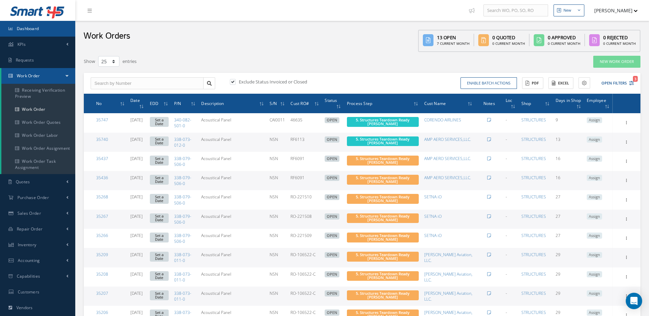
click at [49, 27] on link "Dashboard" at bounding box center [37, 29] width 75 height 16
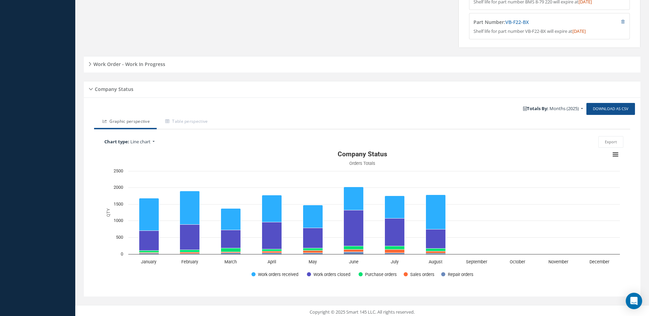
scroll to position [316, 0]
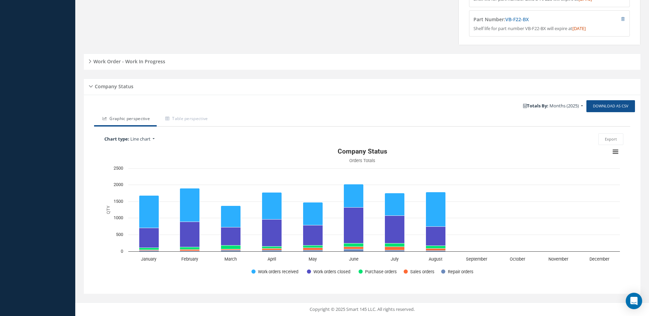
click at [144, 61] on h5 "Work Order - Work In Progress" at bounding box center [128, 60] width 74 height 8
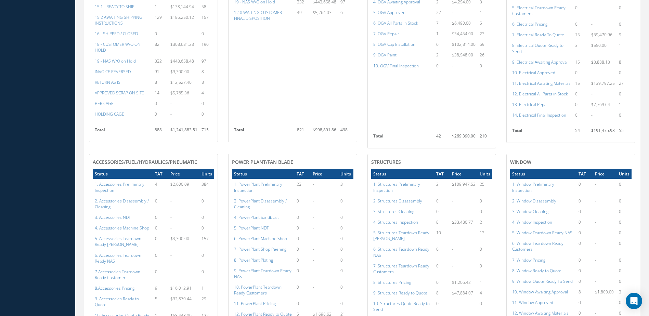
scroll to position [624, 0]
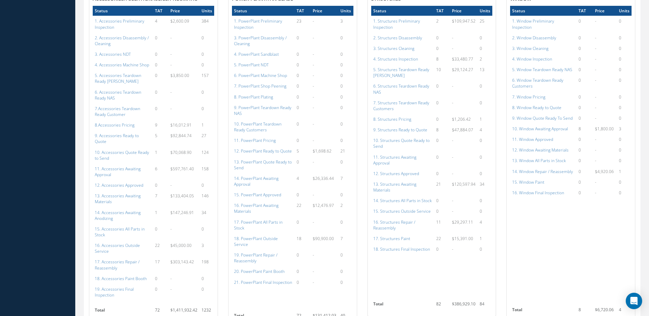
scroll to position [719, 0]
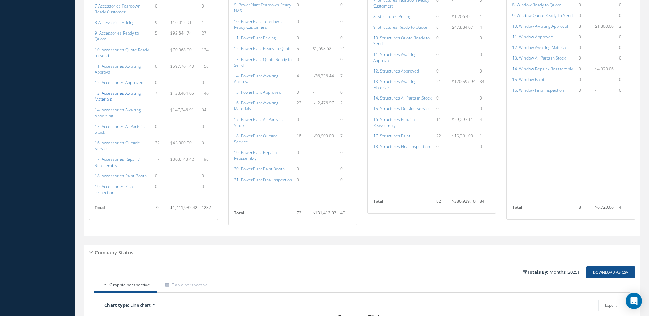
click at [109, 90] on a=113&excludeInternalCustomer=false&excludeInvoicedOrClosed=true&shop_id=14&filtersHidded"] "13. Accessories Awaiting Materials" at bounding box center [118, 96] width 46 height 12
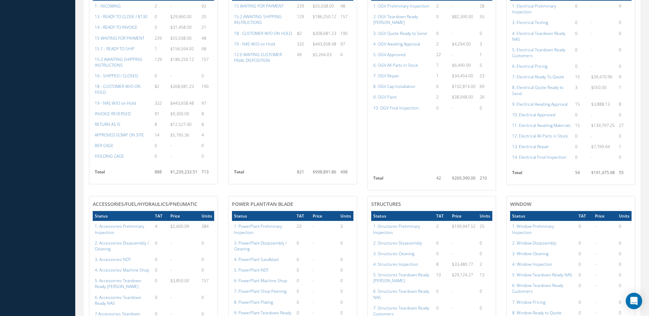
scroll to position [274, 0]
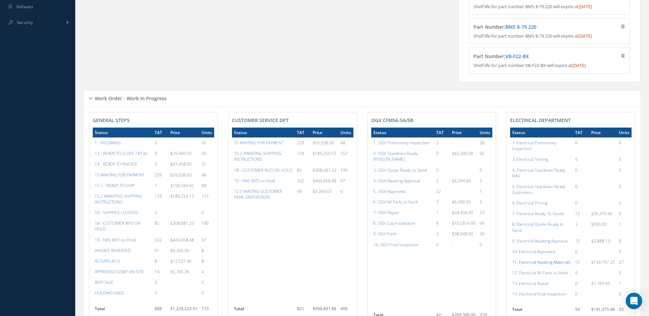
click at [536, 265] on a=97&excludeInternalCustomer=false&excludeInvoicedOrClosed=true&shop_id=13&filtersHidded"] "11. Electrical Awaiting Materials" at bounding box center [541, 262] width 59 height 6
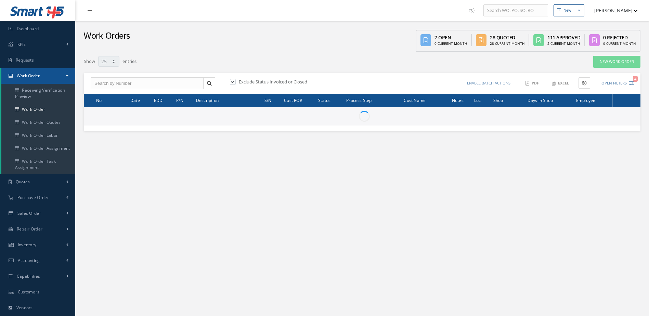
select select "25"
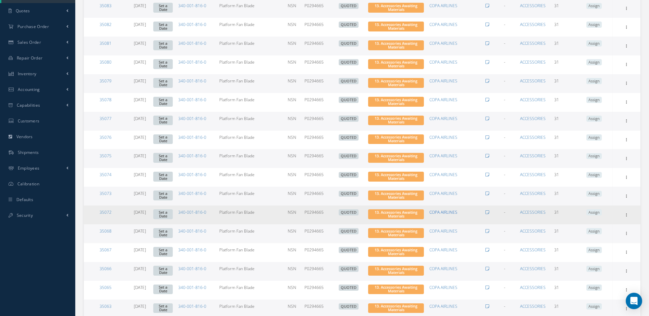
scroll to position [331, 0]
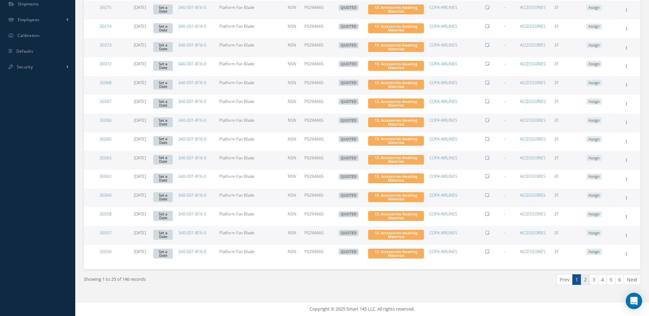
click at [585, 280] on link "2" at bounding box center [585, 279] width 9 height 11
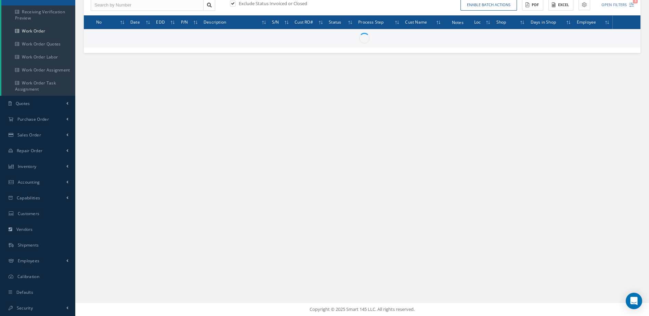
scroll to position [78, 0]
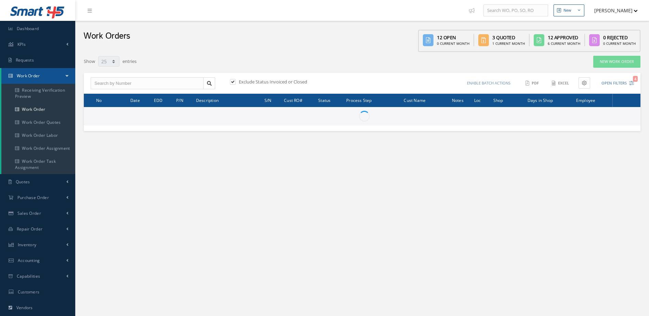
select select "25"
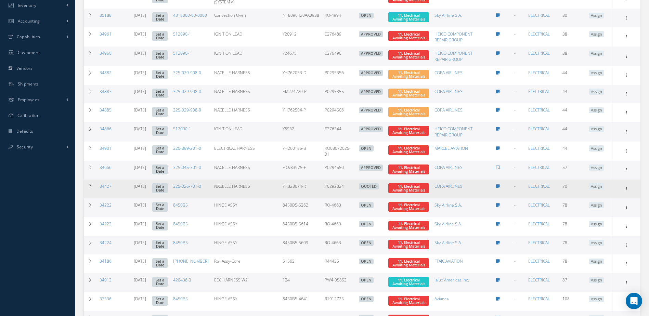
scroll to position [328, 0]
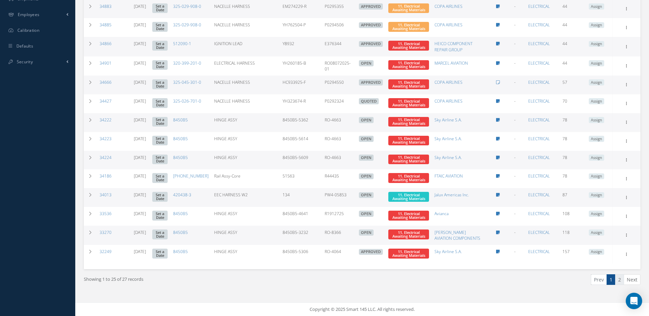
click at [619, 285] on link "2" at bounding box center [619, 279] width 9 height 11
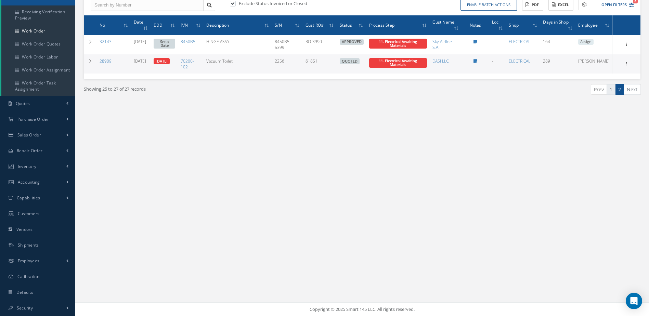
click at [612, 87] on link "1" at bounding box center [611, 89] width 9 height 11
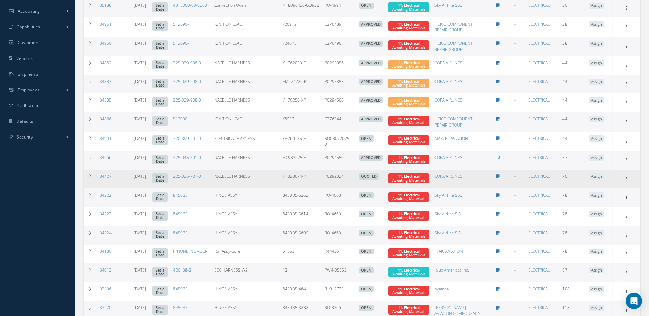
scroll to position [328, 0]
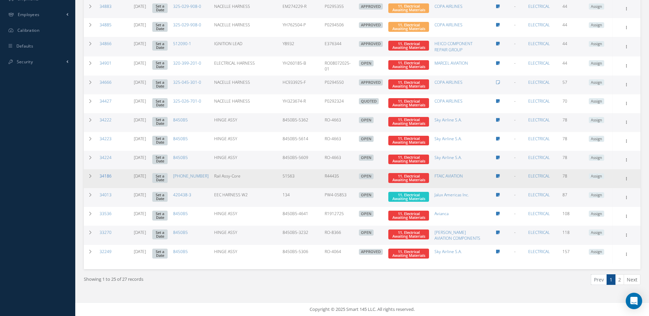
click at [108, 176] on link "34186" at bounding box center [106, 176] width 12 height 6
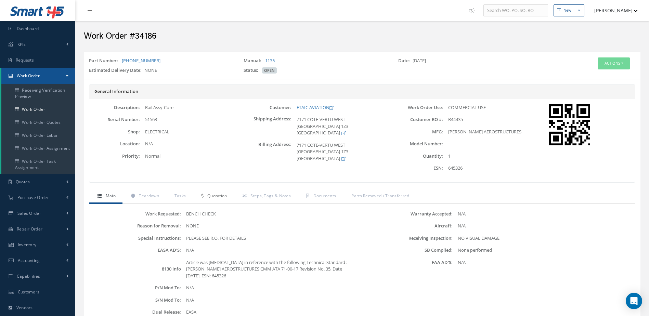
click at [222, 198] on span "Quotation" at bounding box center [217, 196] width 20 height 6
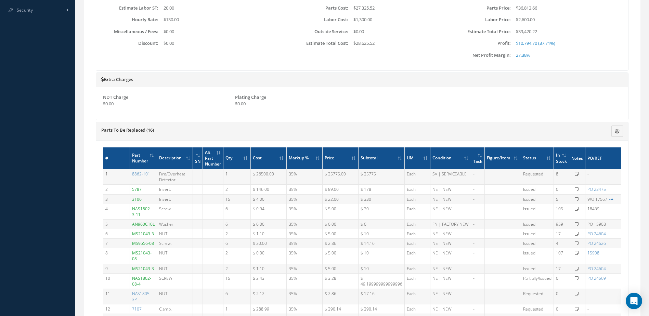
scroll to position [274, 0]
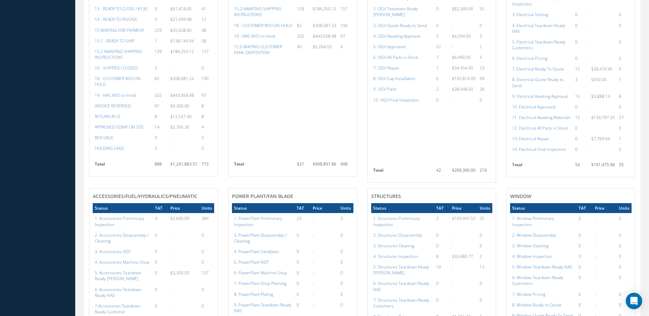
scroll to position [247, 0]
